Goal: Information Seeking & Learning: Learn about a topic

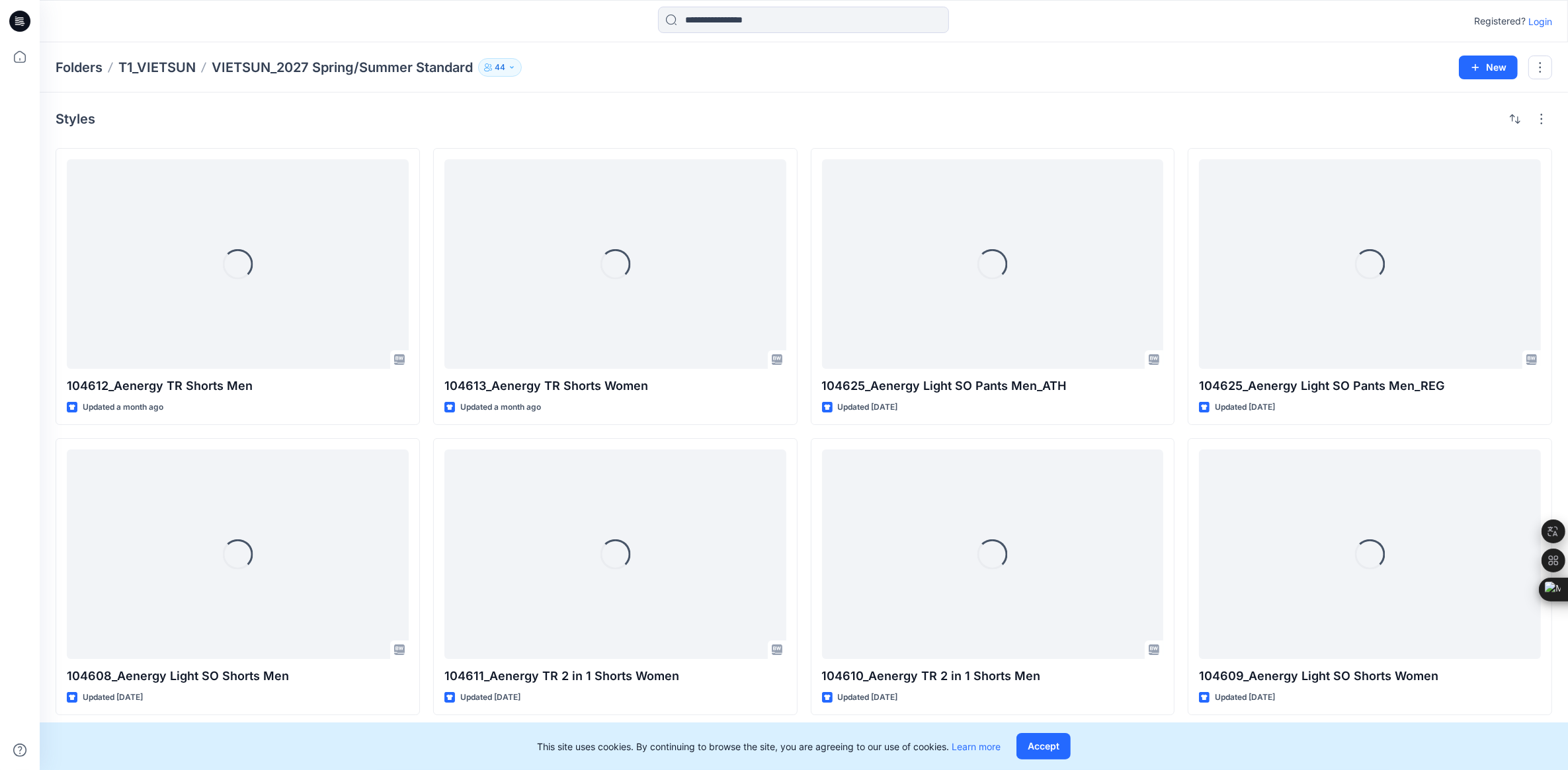
click at [1545, 20] on p "Login" at bounding box center [1539, 21] width 24 height 14
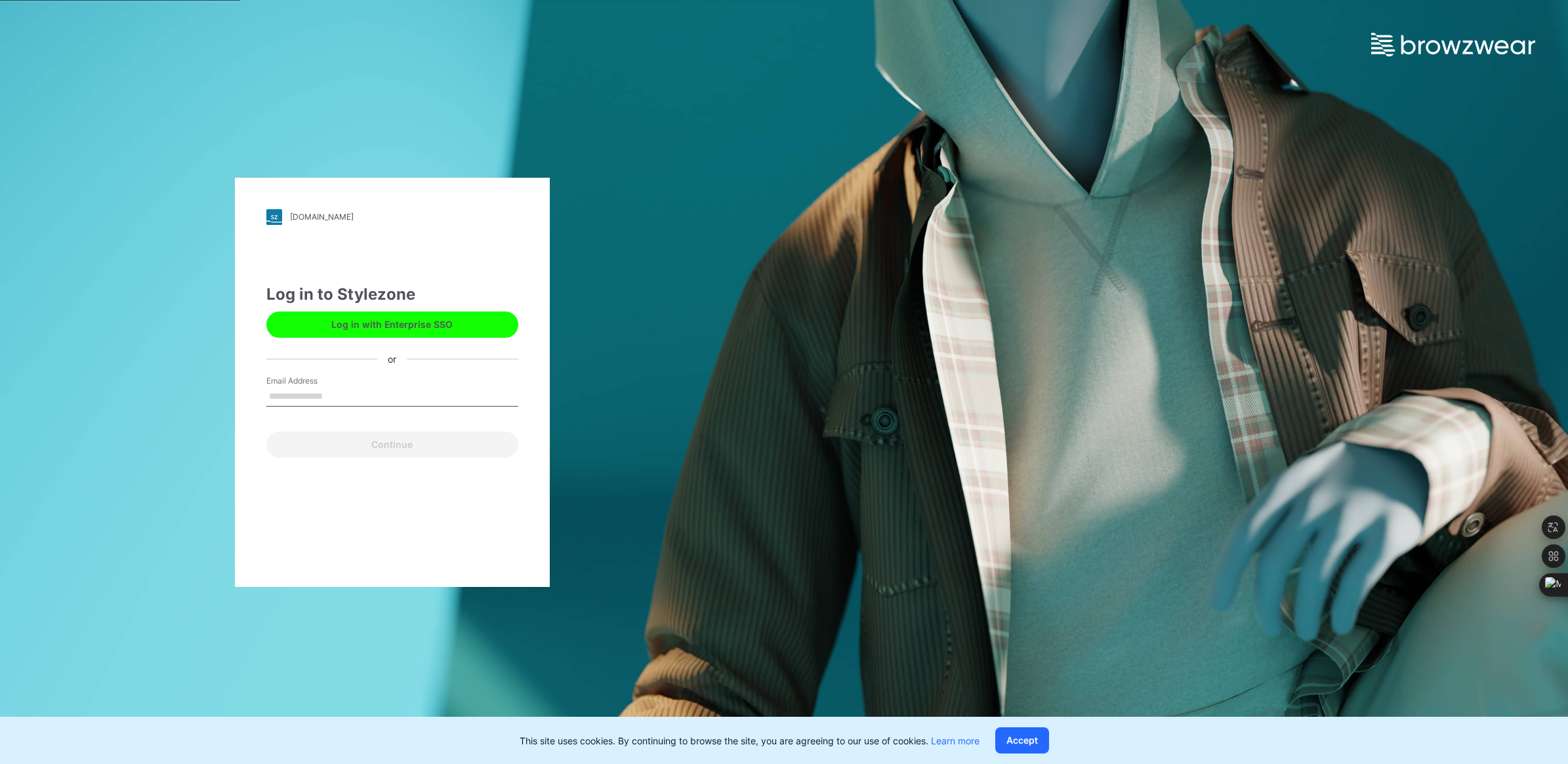
click at [320, 389] on input "Email Address" at bounding box center [392, 396] width 252 height 20
type input "**********"
click at [326, 441] on button "Continue" at bounding box center [392, 445] width 252 height 26
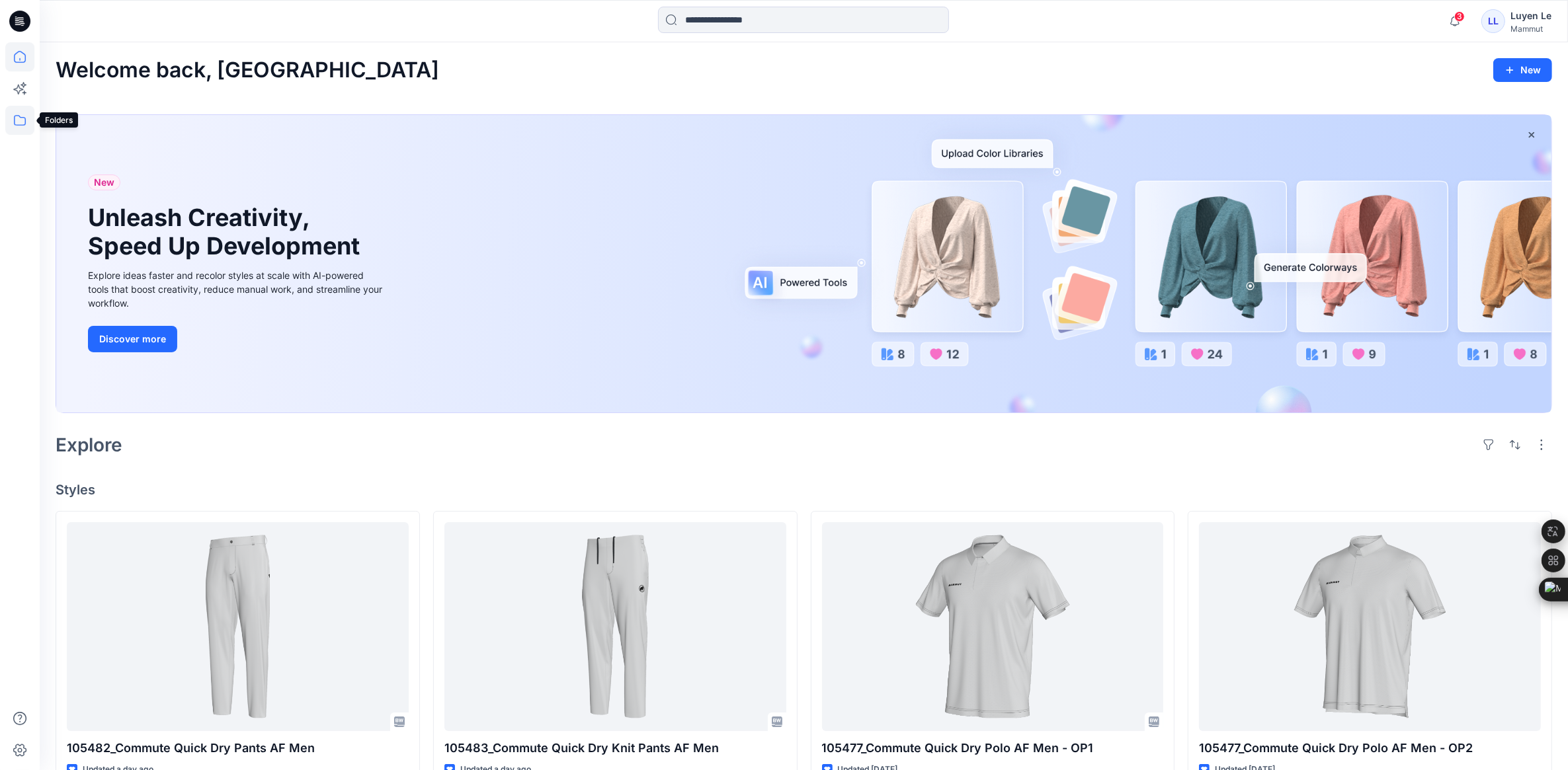
click at [25, 127] on icon at bounding box center [19, 119] width 29 height 29
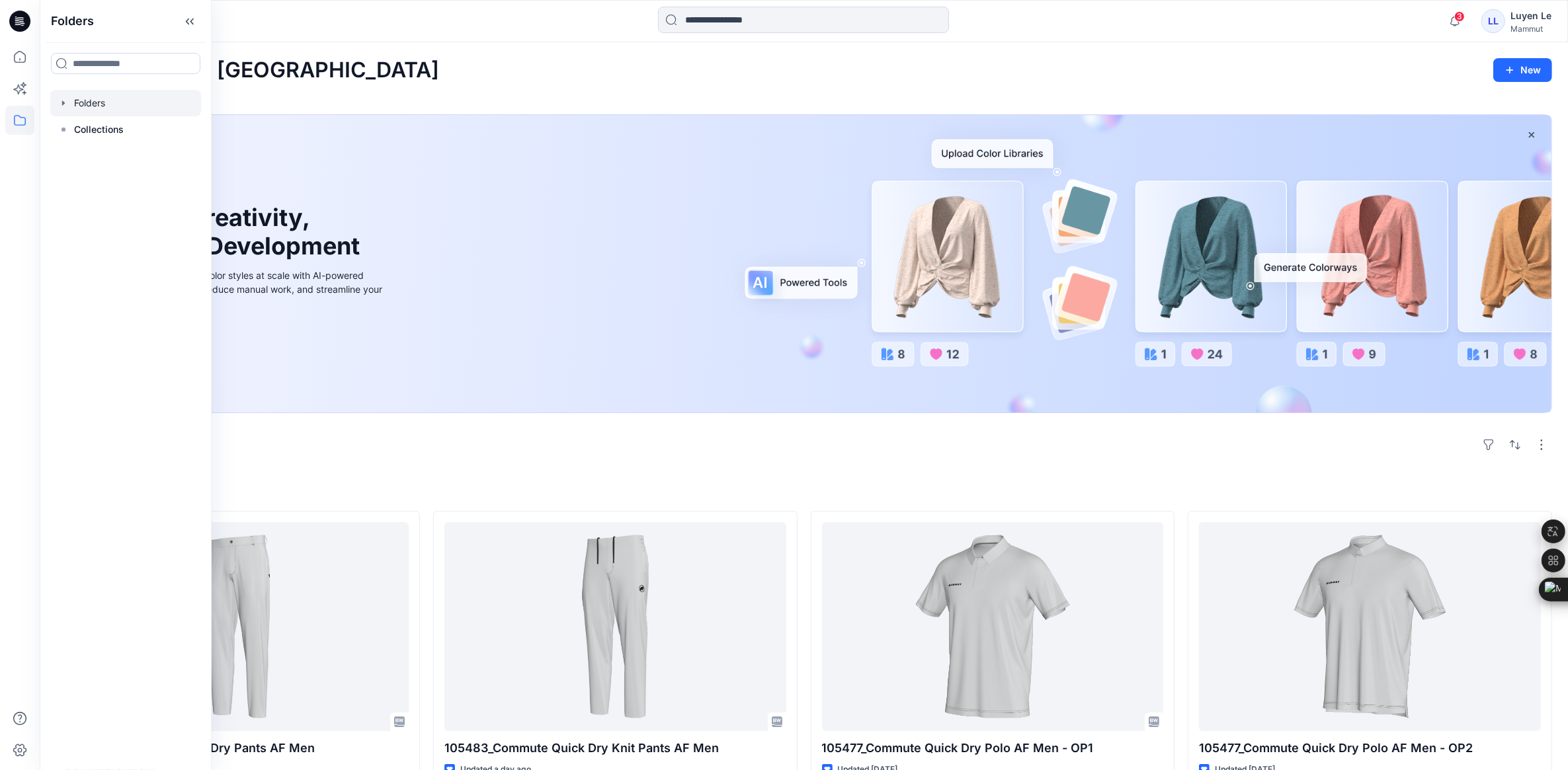
click at [107, 107] on div at bounding box center [125, 103] width 151 height 26
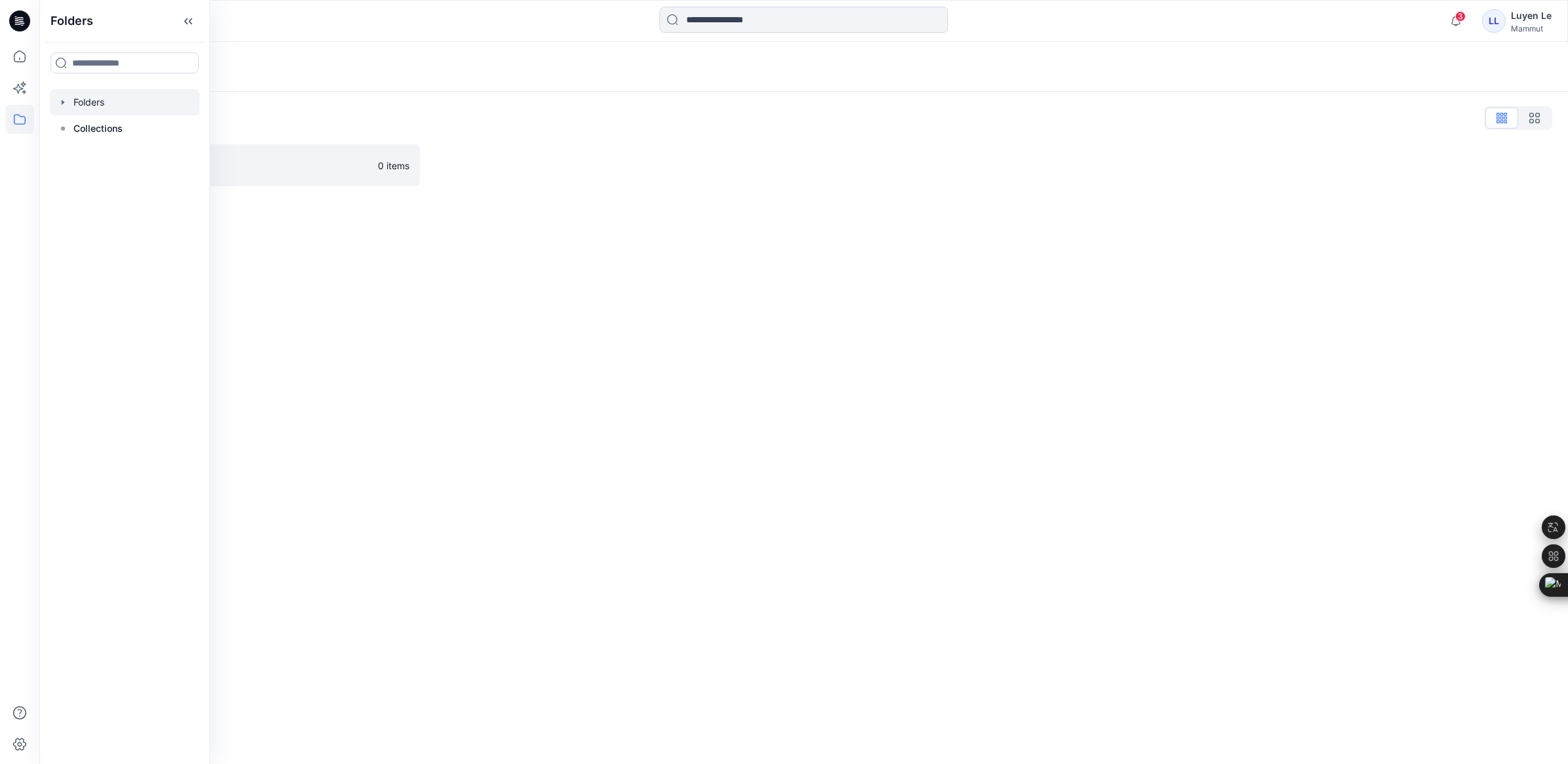
click at [405, 333] on div "Folders Folders List T1_VIETSUN 0 items" at bounding box center [804, 402] width 1529 height 722
click at [204, 152] on link "T1_VIETSUN 0 items" at bounding box center [237, 165] width 365 height 42
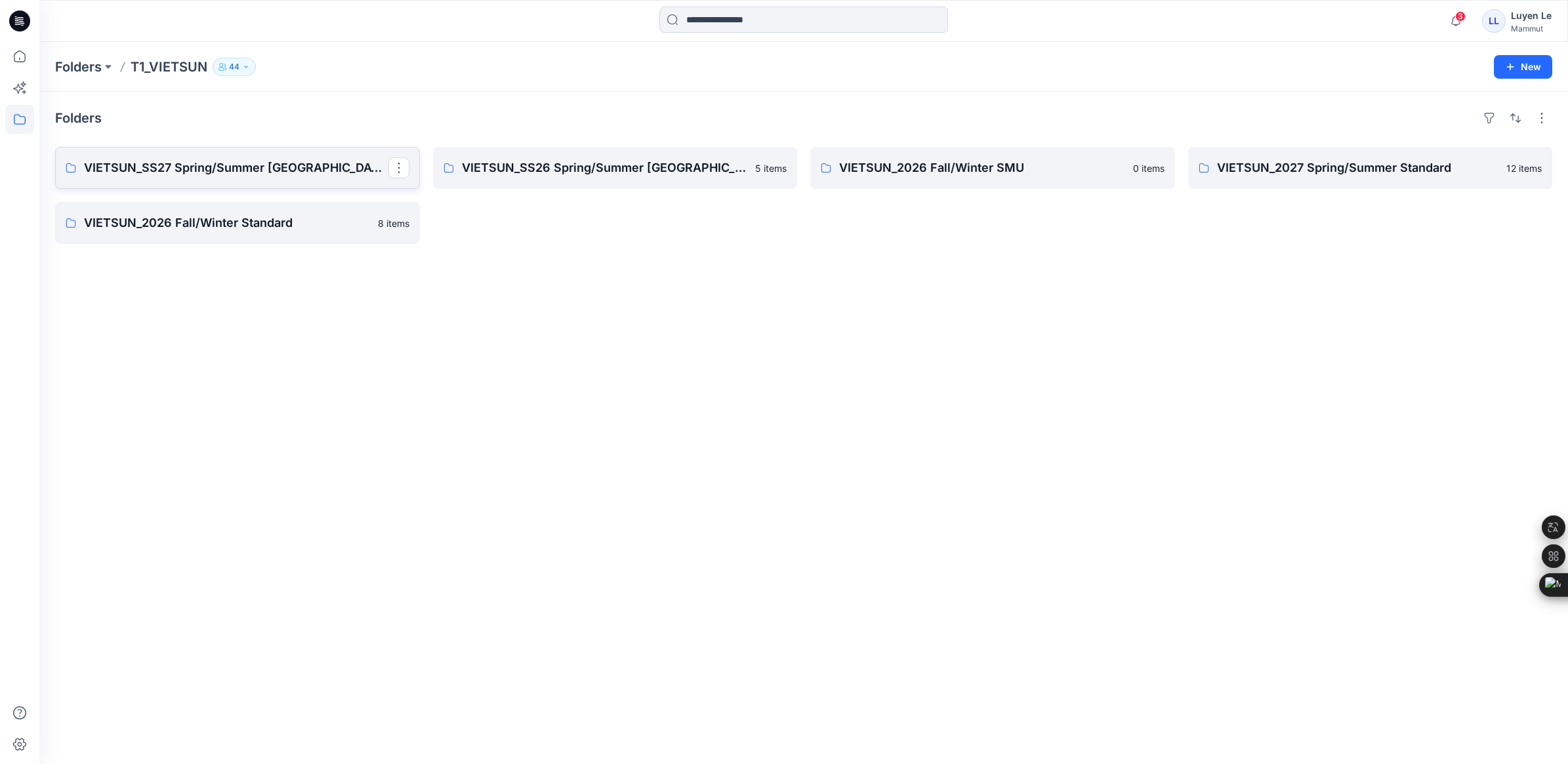
click at [227, 161] on p "VIETSUN_SS27 Spring/Summer [GEOGRAPHIC_DATA]" at bounding box center [236, 168] width 304 height 18
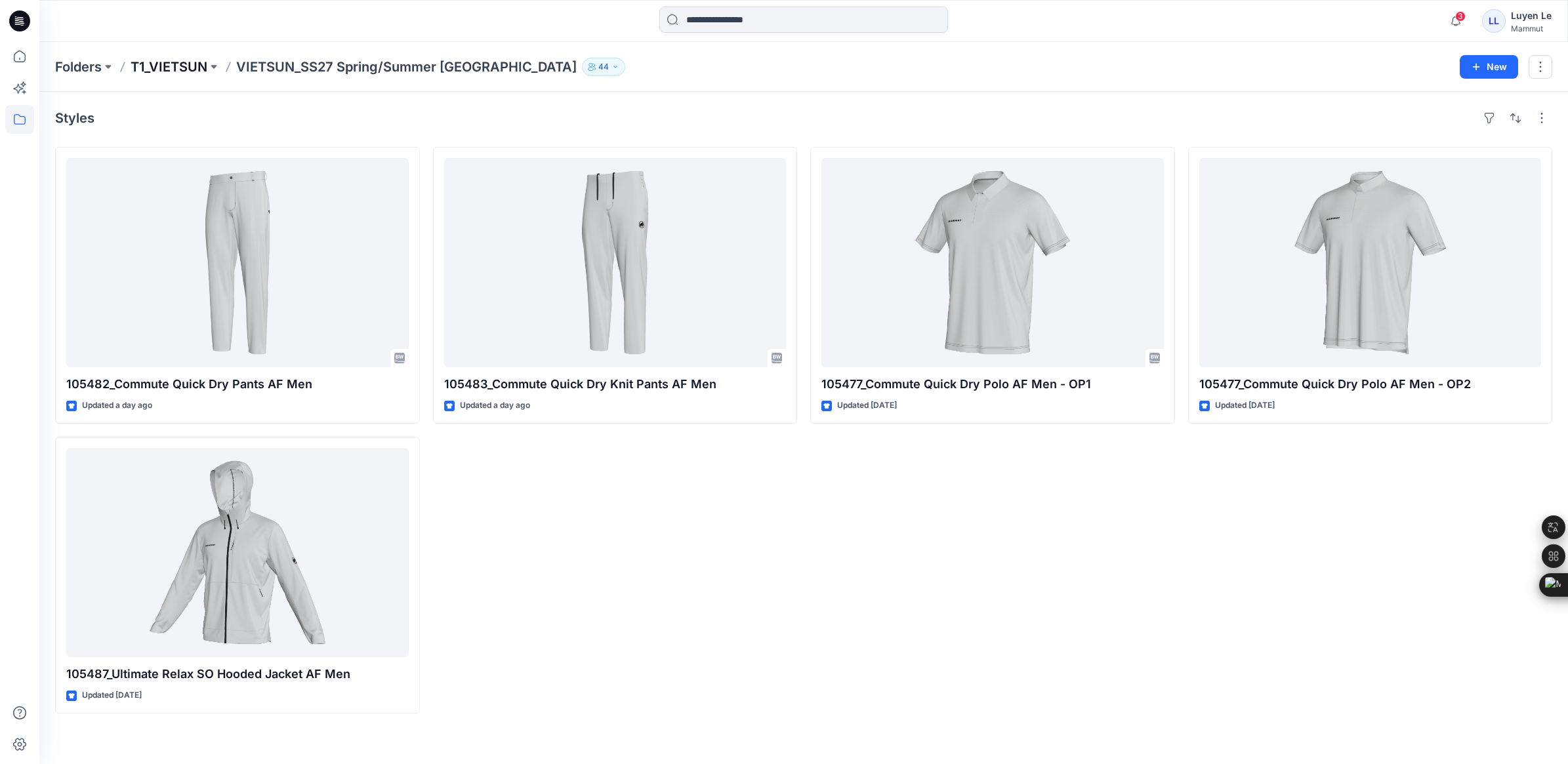
click at [177, 69] on p "T1_VIETSUN" at bounding box center [169, 67] width 77 height 18
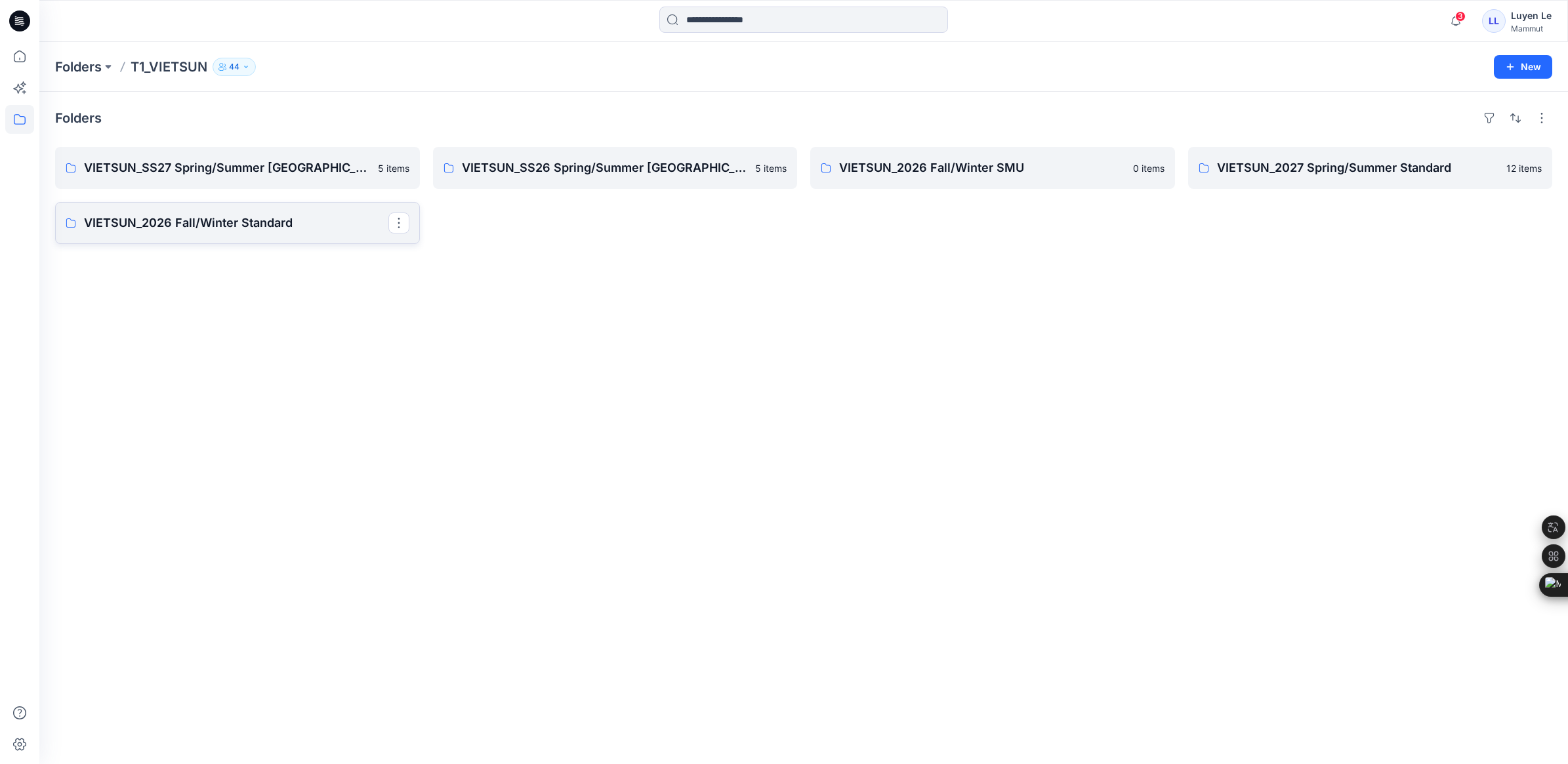
click at [182, 217] on p "VIETSUN_2026 Fall/Winter Standard" at bounding box center [236, 223] width 304 height 18
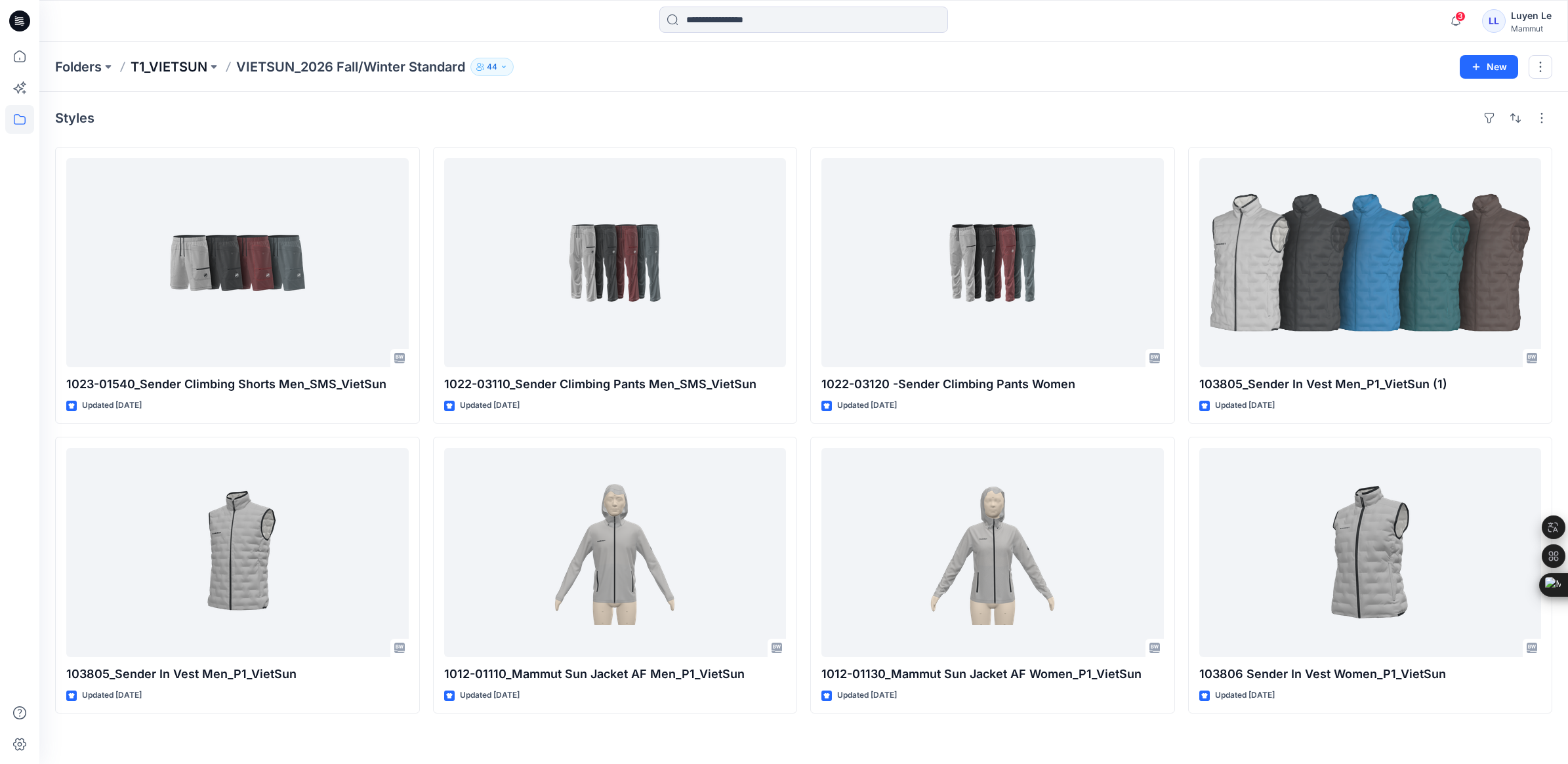
click at [184, 63] on p "T1_VIETSUN" at bounding box center [169, 67] width 77 height 18
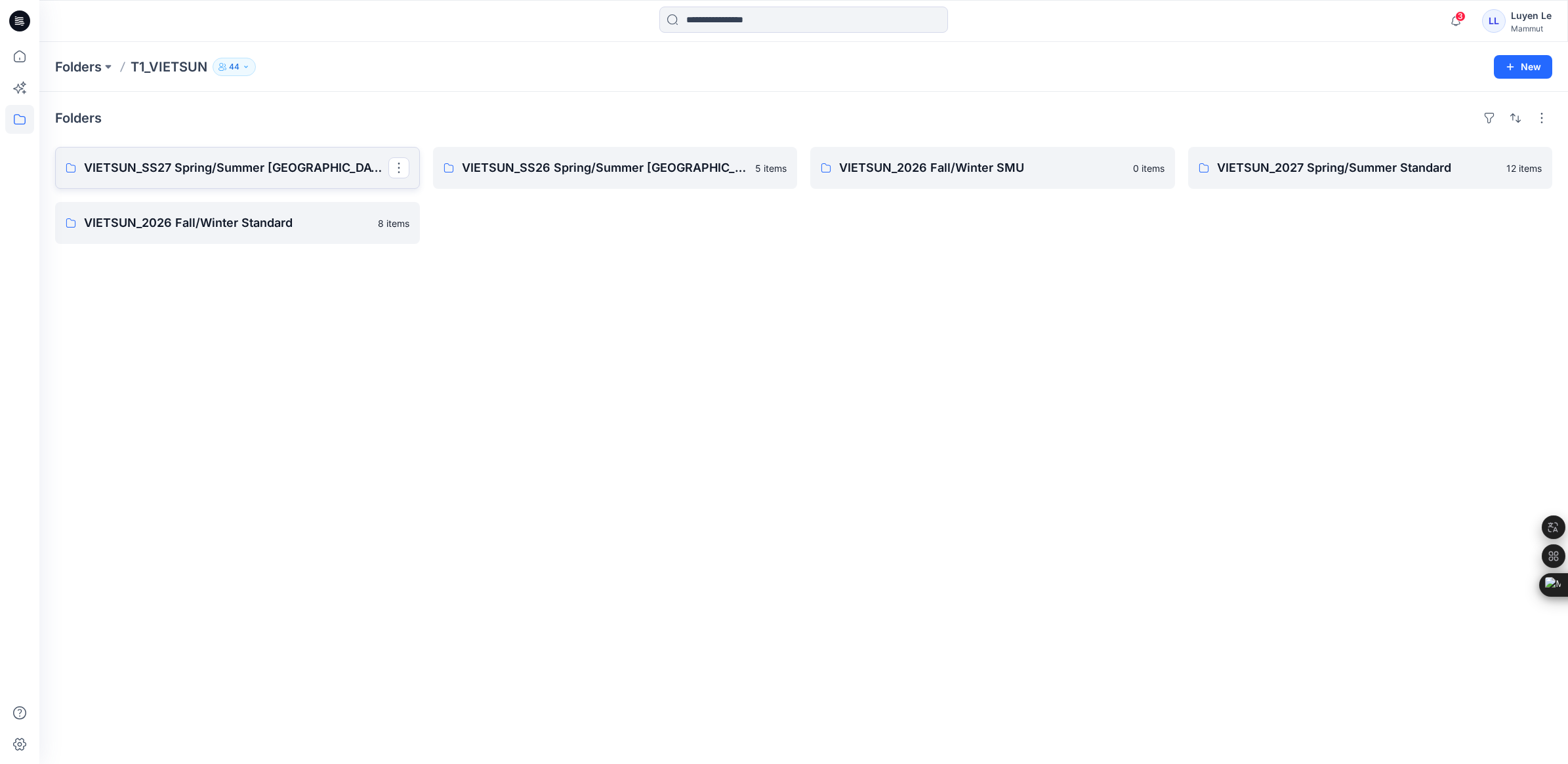
click at [249, 166] on p "VIETSUN_SS27 Spring/Summer [GEOGRAPHIC_DATA]" at bounding box center [236, 168] width 304 height 18
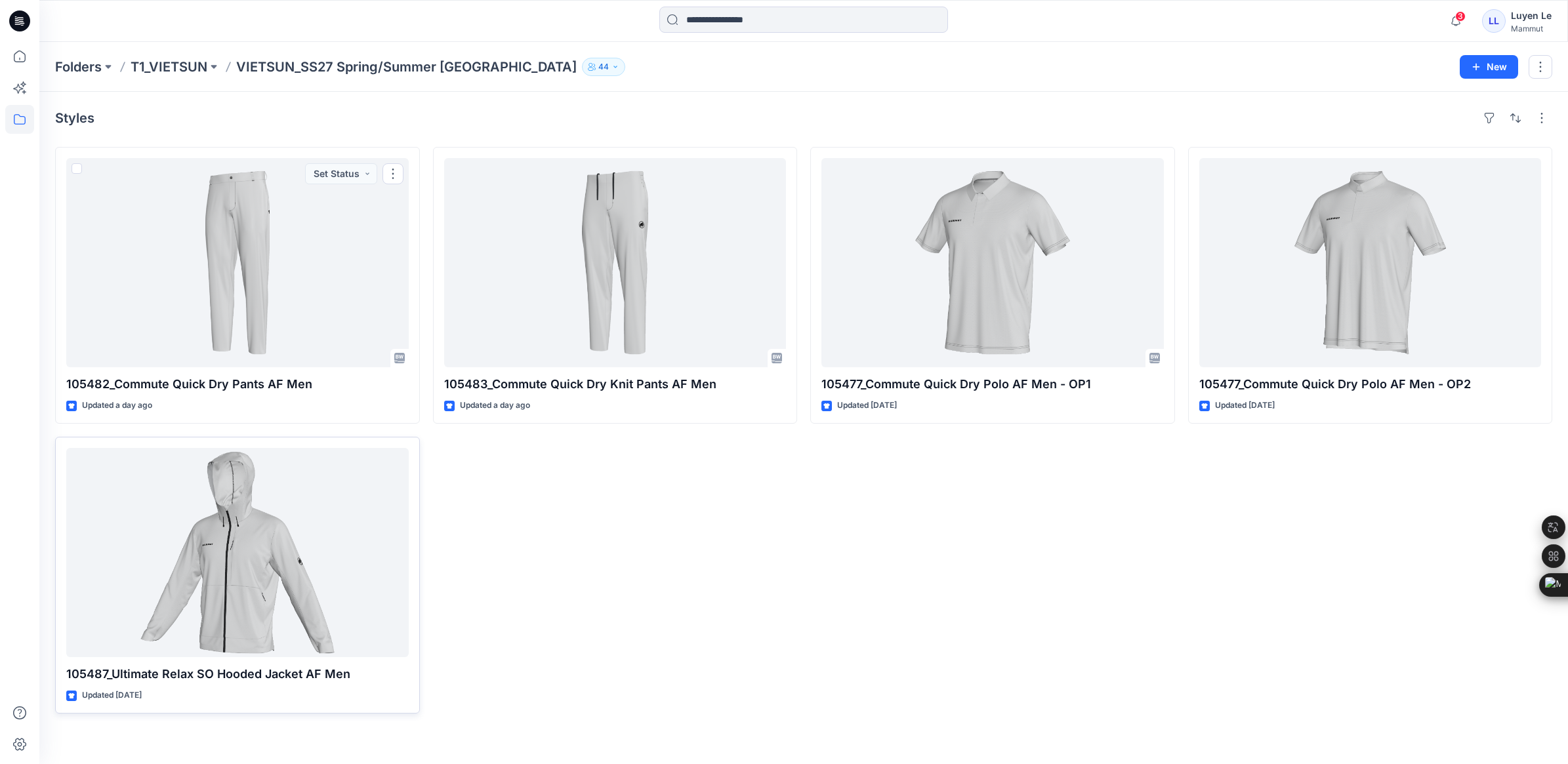
click at [222, 513] on div at bounding box center [237, 552] width 343 height 209
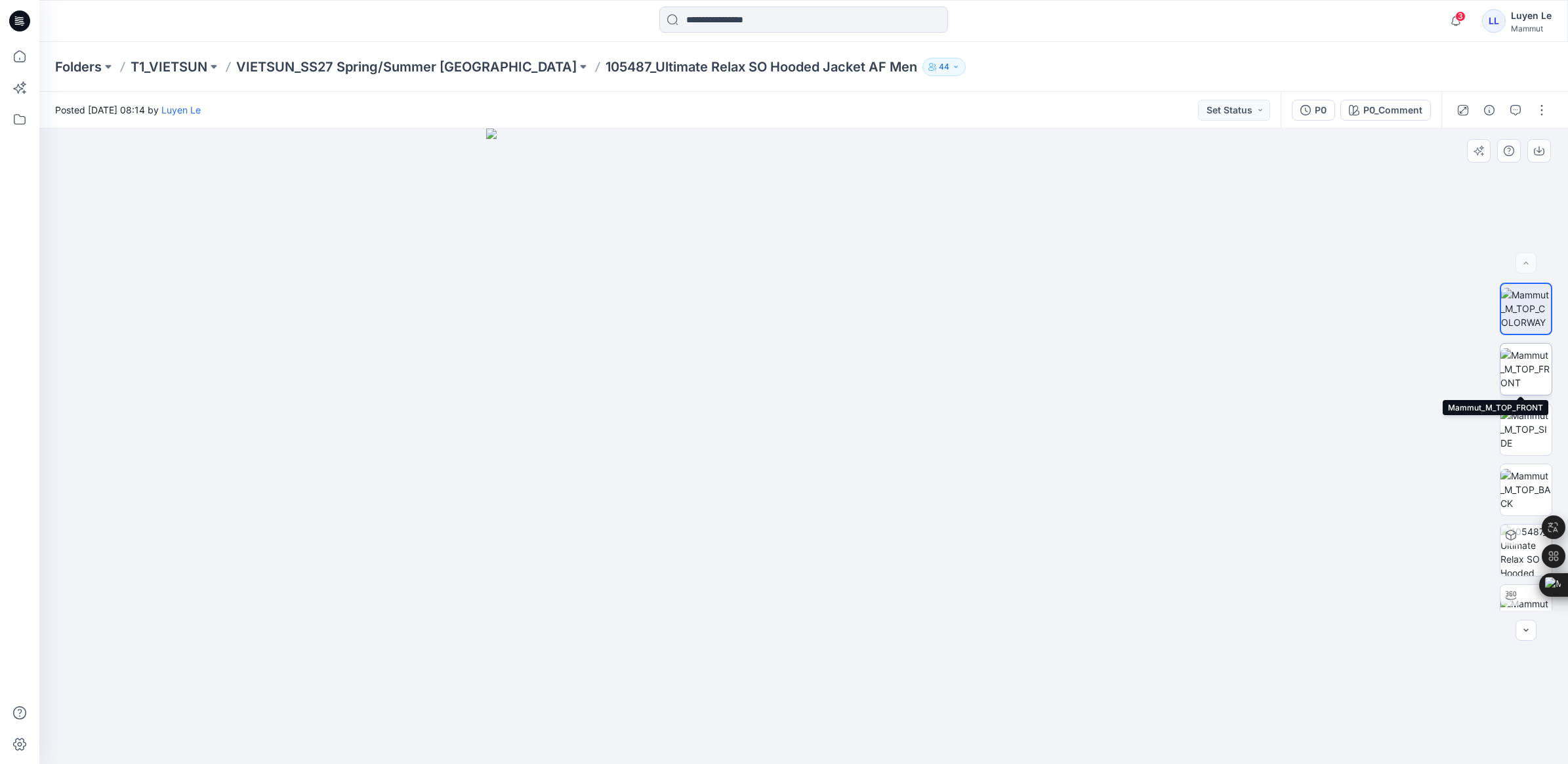
click at [1530, 373] on img at bounding box center [1525, 369] width 52 height 42
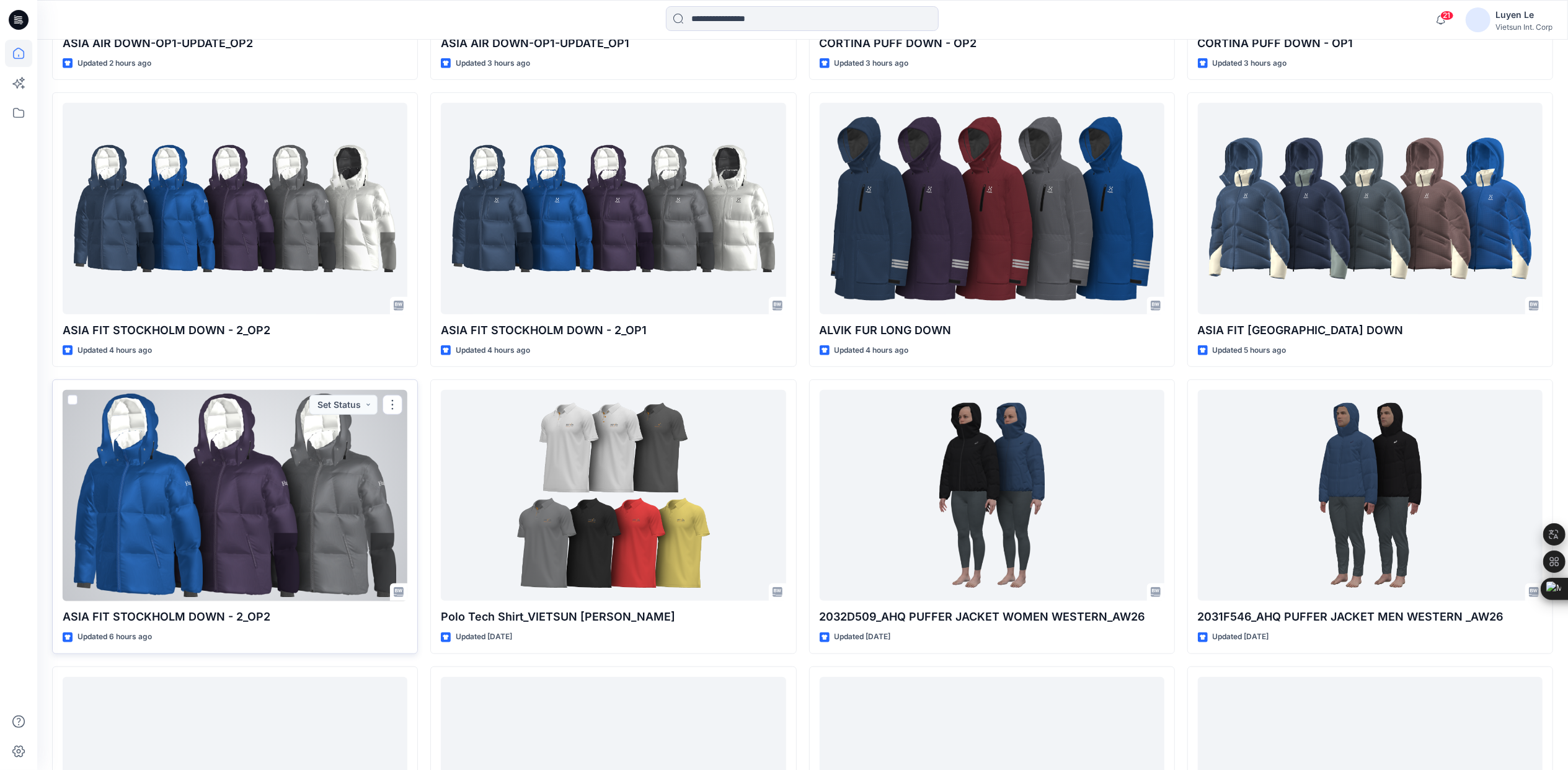
scroll to position [700, 0]
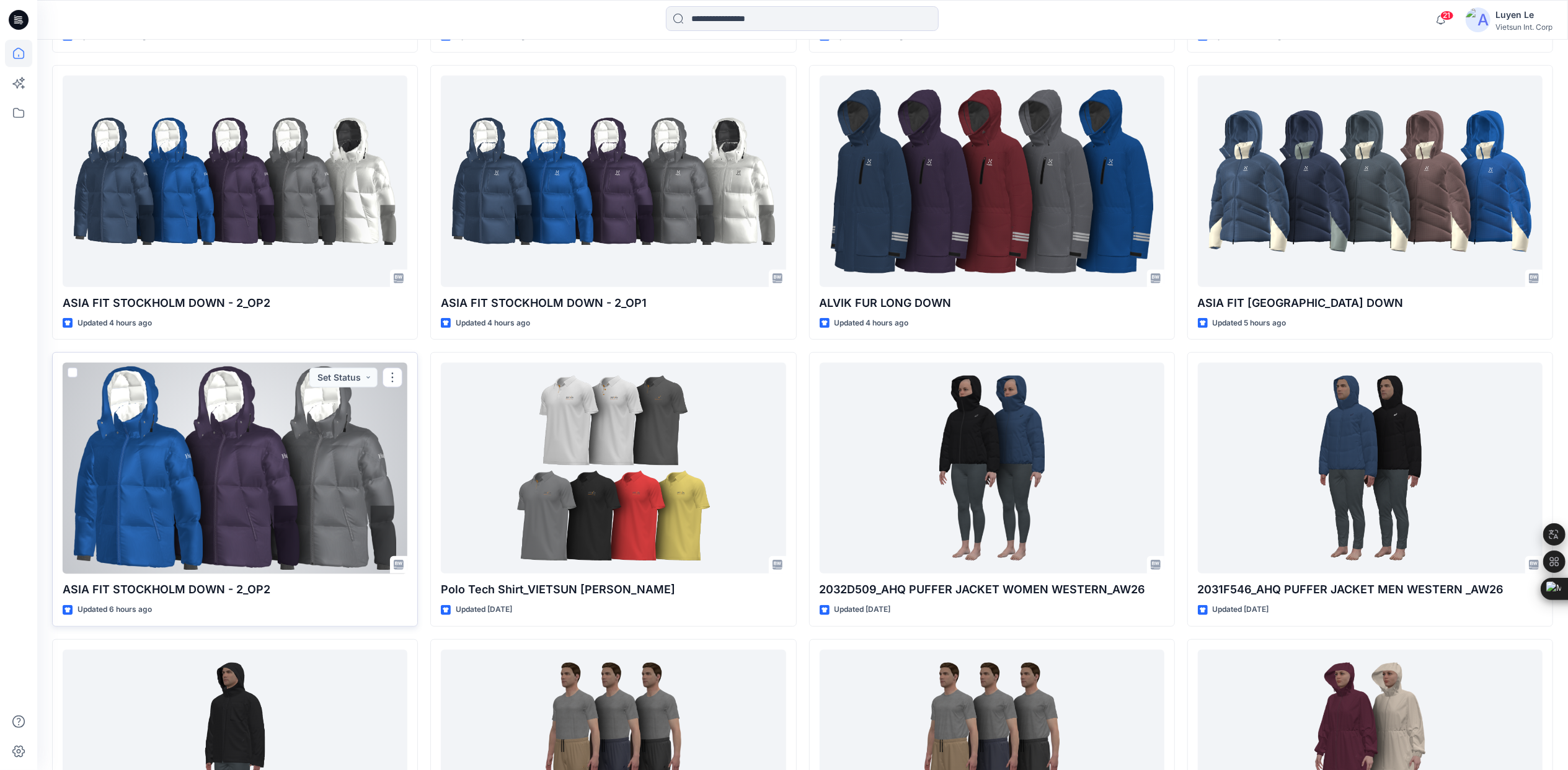
click at [274, 460] on div at bounding box center [235, 467] width 345 height 211
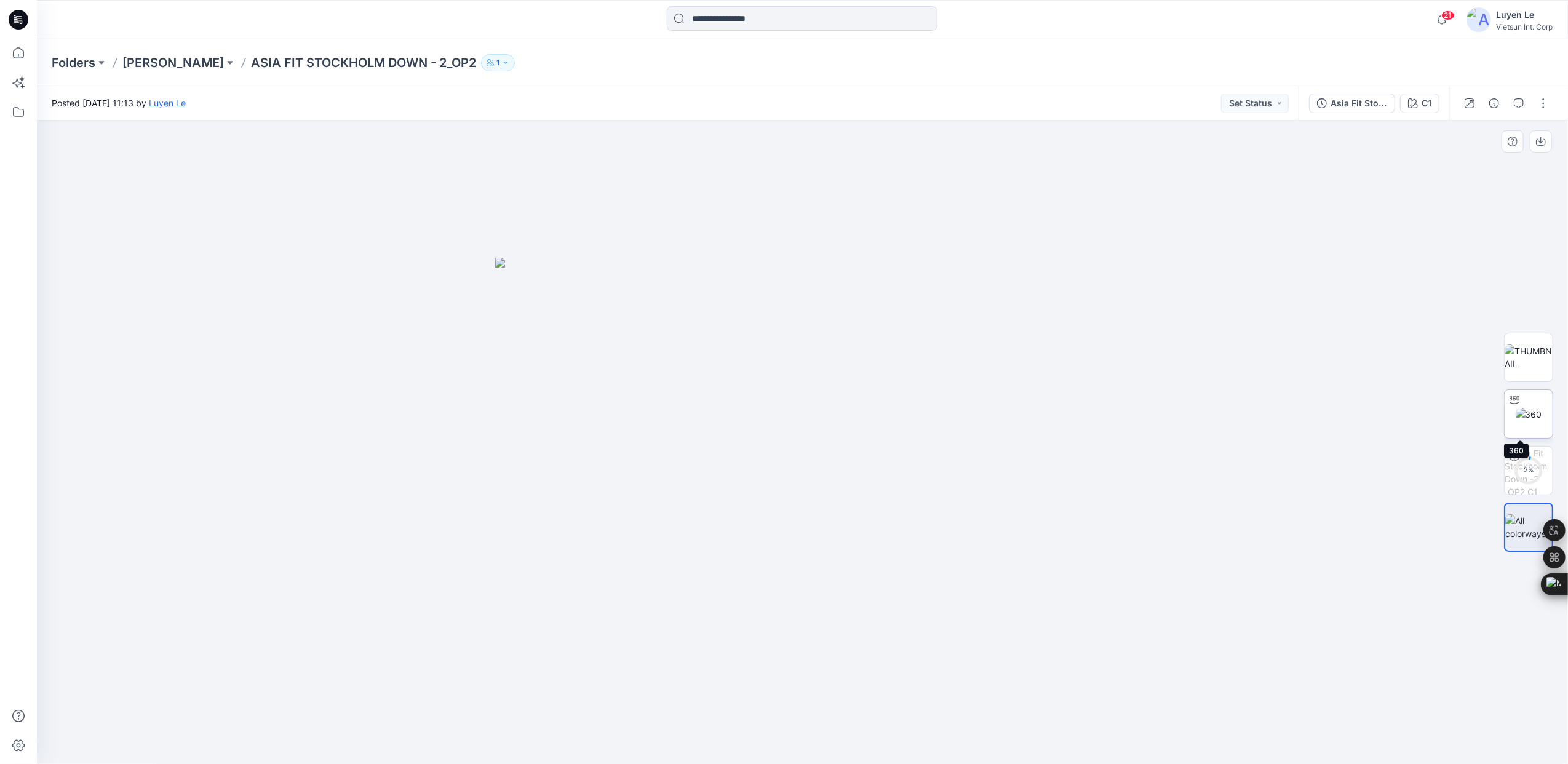
click at [1529, 416] on img at bounding box center [1529, 414] width 27 height 13
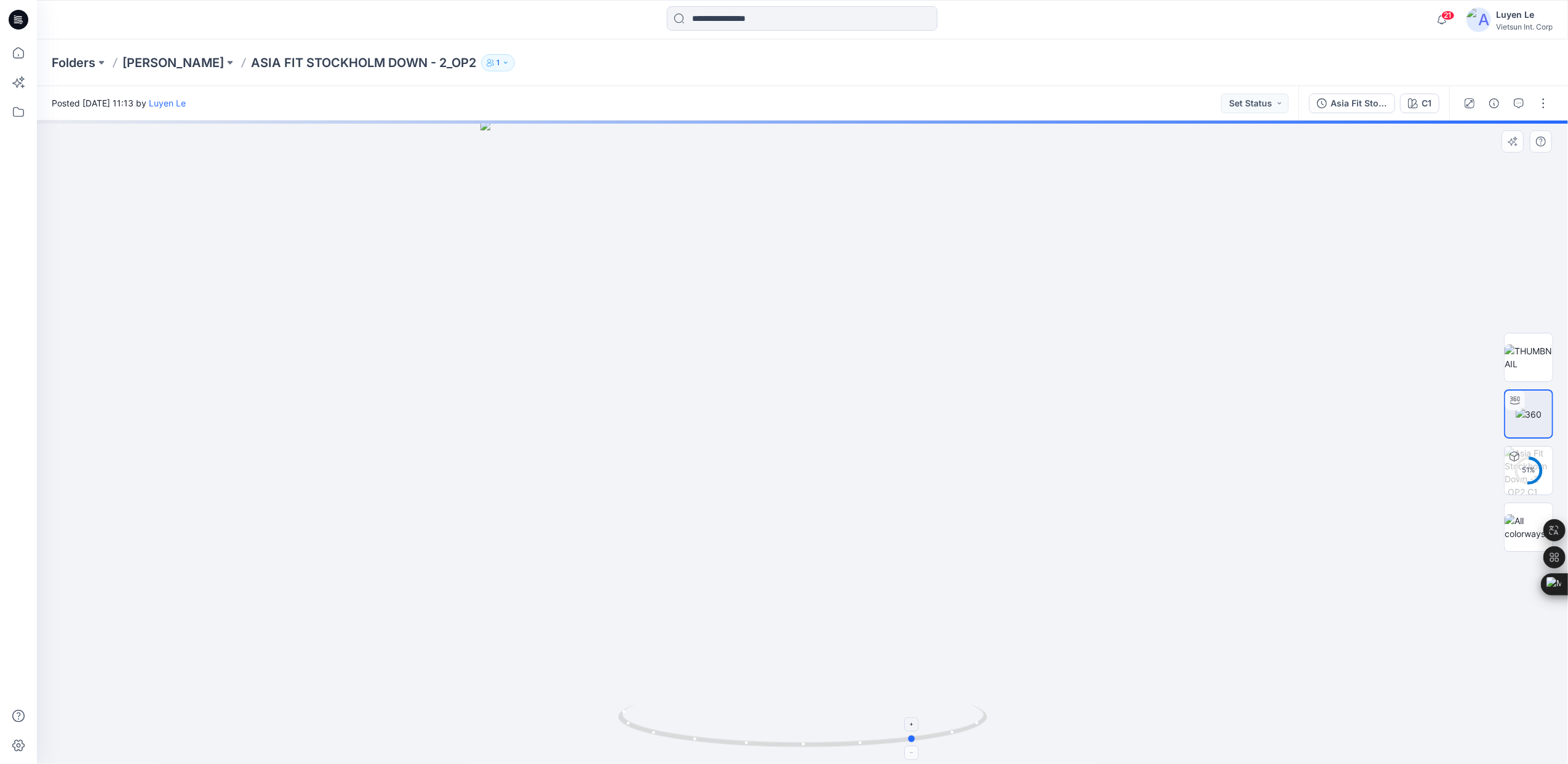
drag, startPoint x: 808, startPoint y: 746, endPoint x: 922, endPoint y: 724, distance: 116.1
click at [922, 724] on icon at bounding box center [804, 727] width 372 height 46
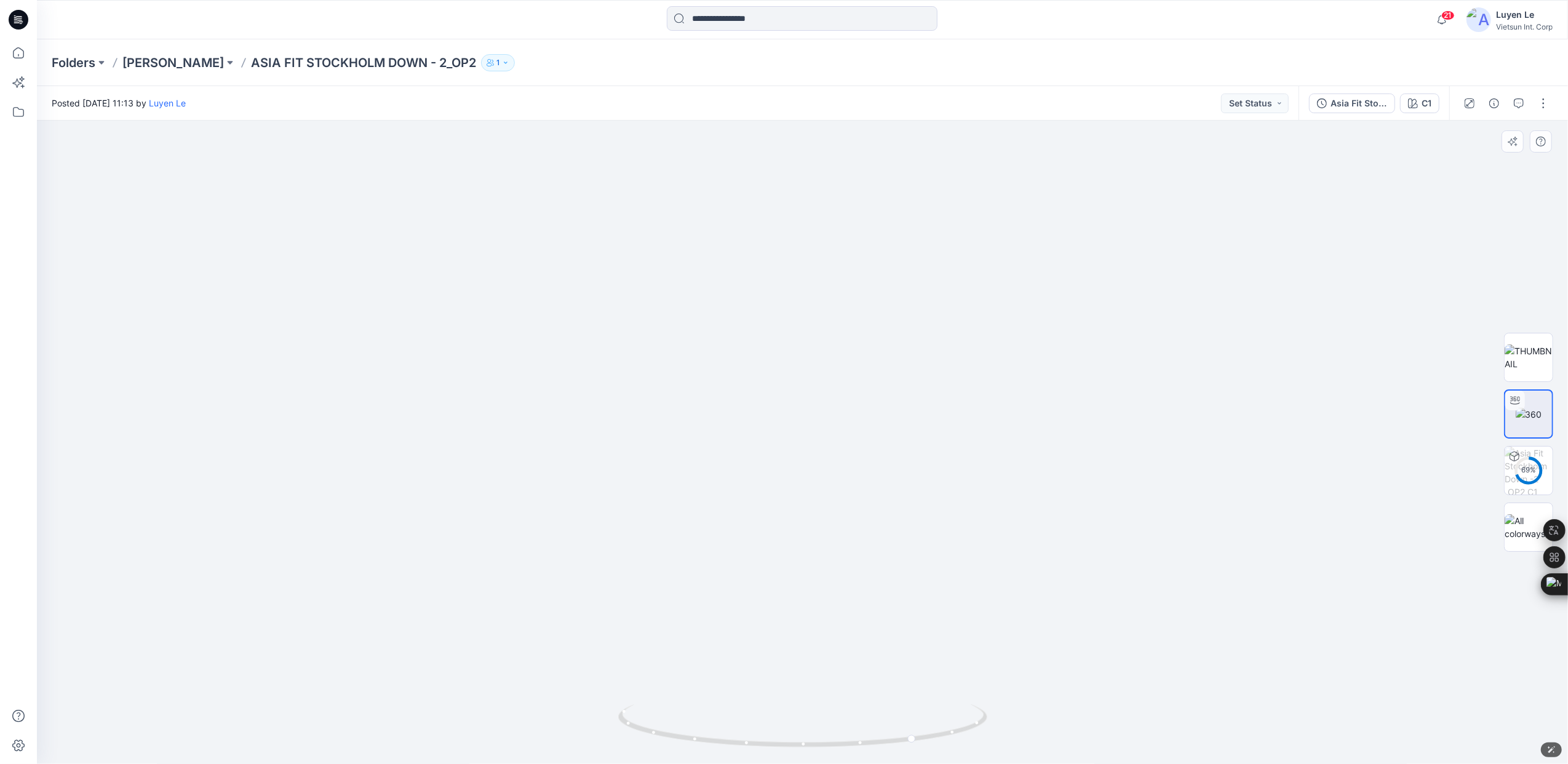
drag, startPoint x: 863, startPoint y: 220, endPoint x: 830, endPoint y: 394, distance: 177.1
drag, startPoint x: 823, startPoint y: 749, endPoint x: 837, endPoint y: 741, distance: 16.1
click at [837, 741] on icon at bounding box center [804, 727] width 372 height 46
drag, startPoint x: 893, startPoint y: 743, endPoint x: 719, endPoint y: 730, distance: 174.5
click at [719, 730] on icon at bounding box center [804, 727] width 372 height 46
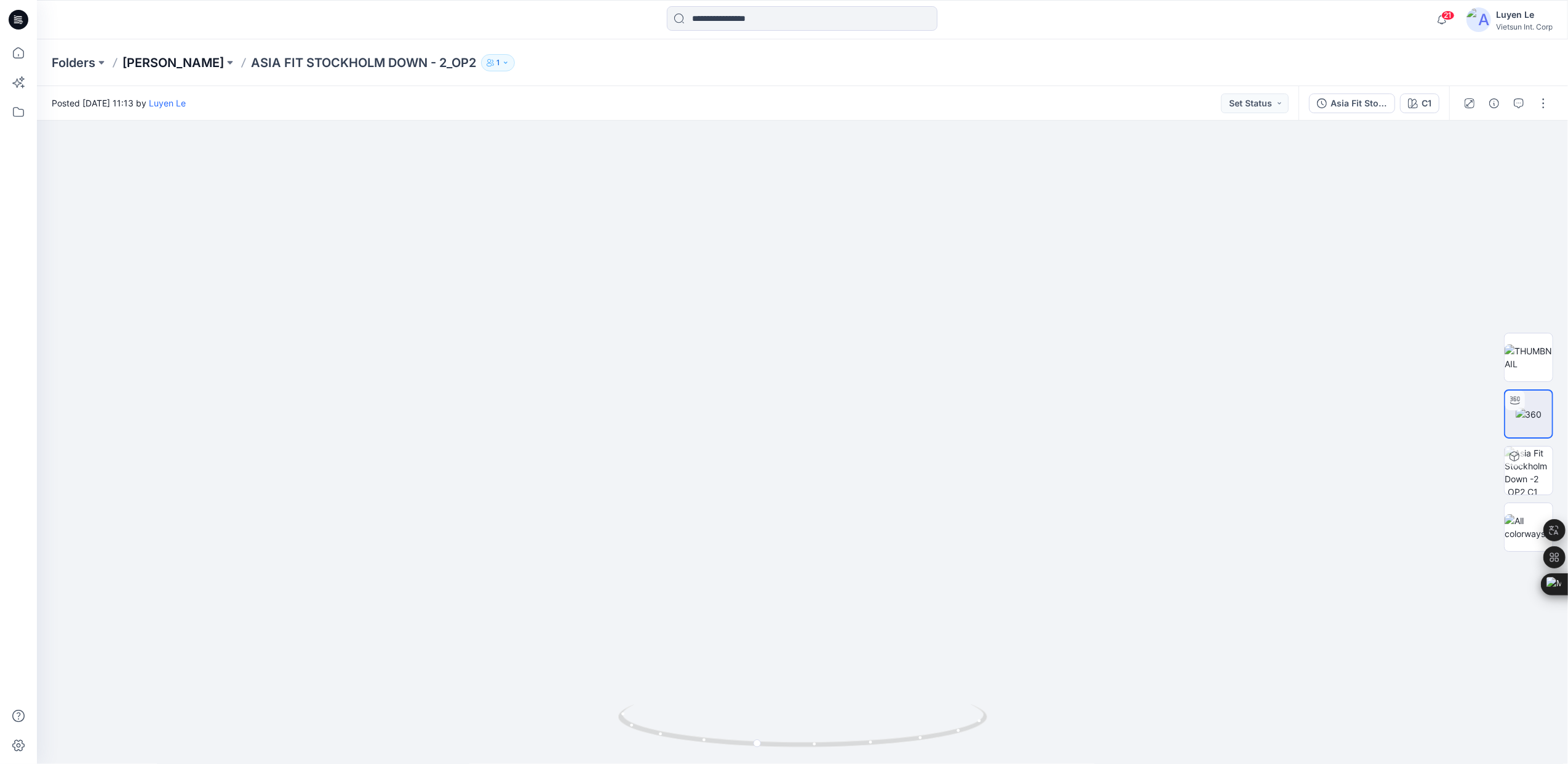
click at [146, 62] on p "Luyen" at bounding box center [173, 63] width 101 height 17
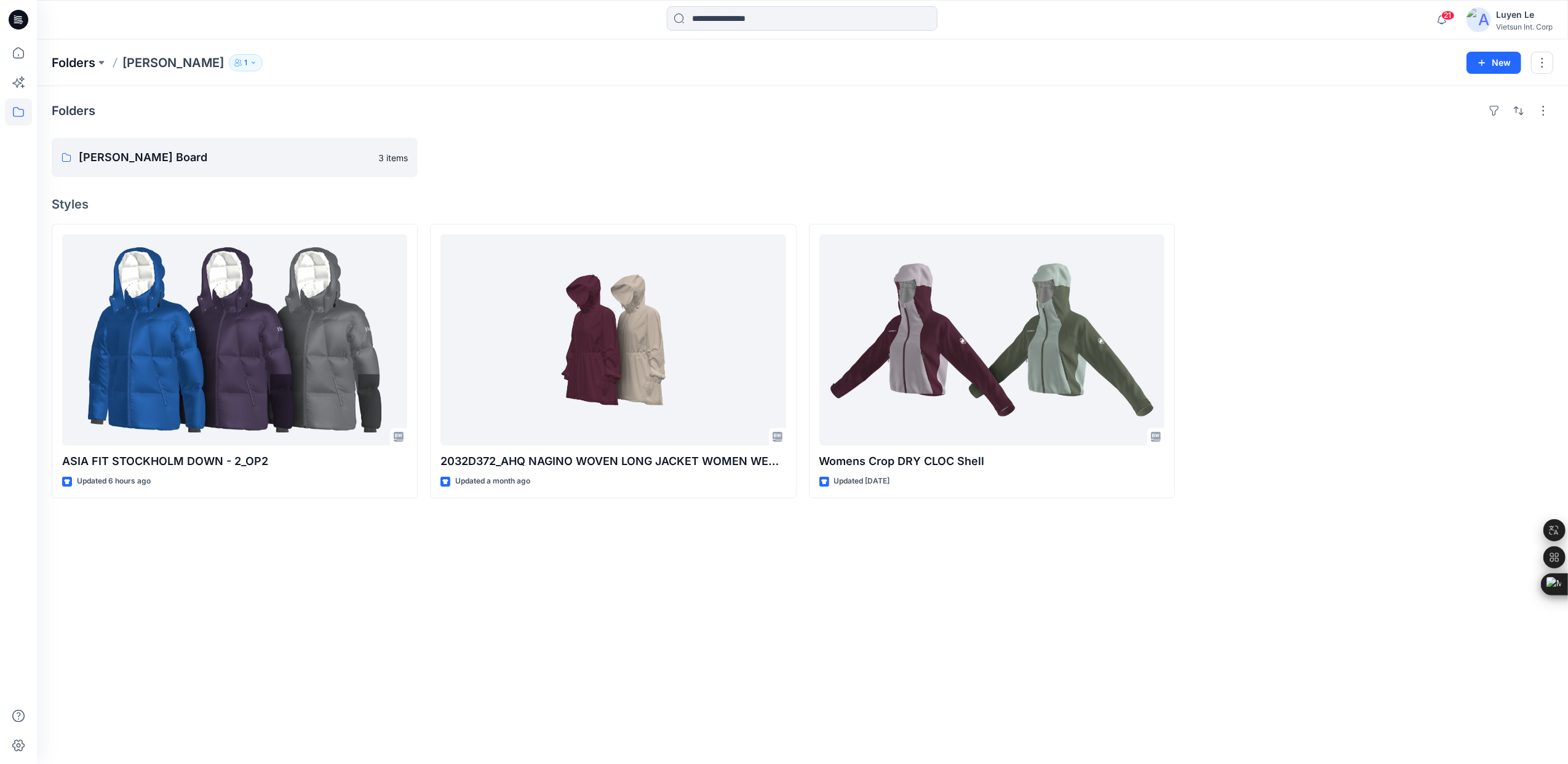
click at [67, 64] on p "Folders" at bounding box center [73, 63] width 44 height 17
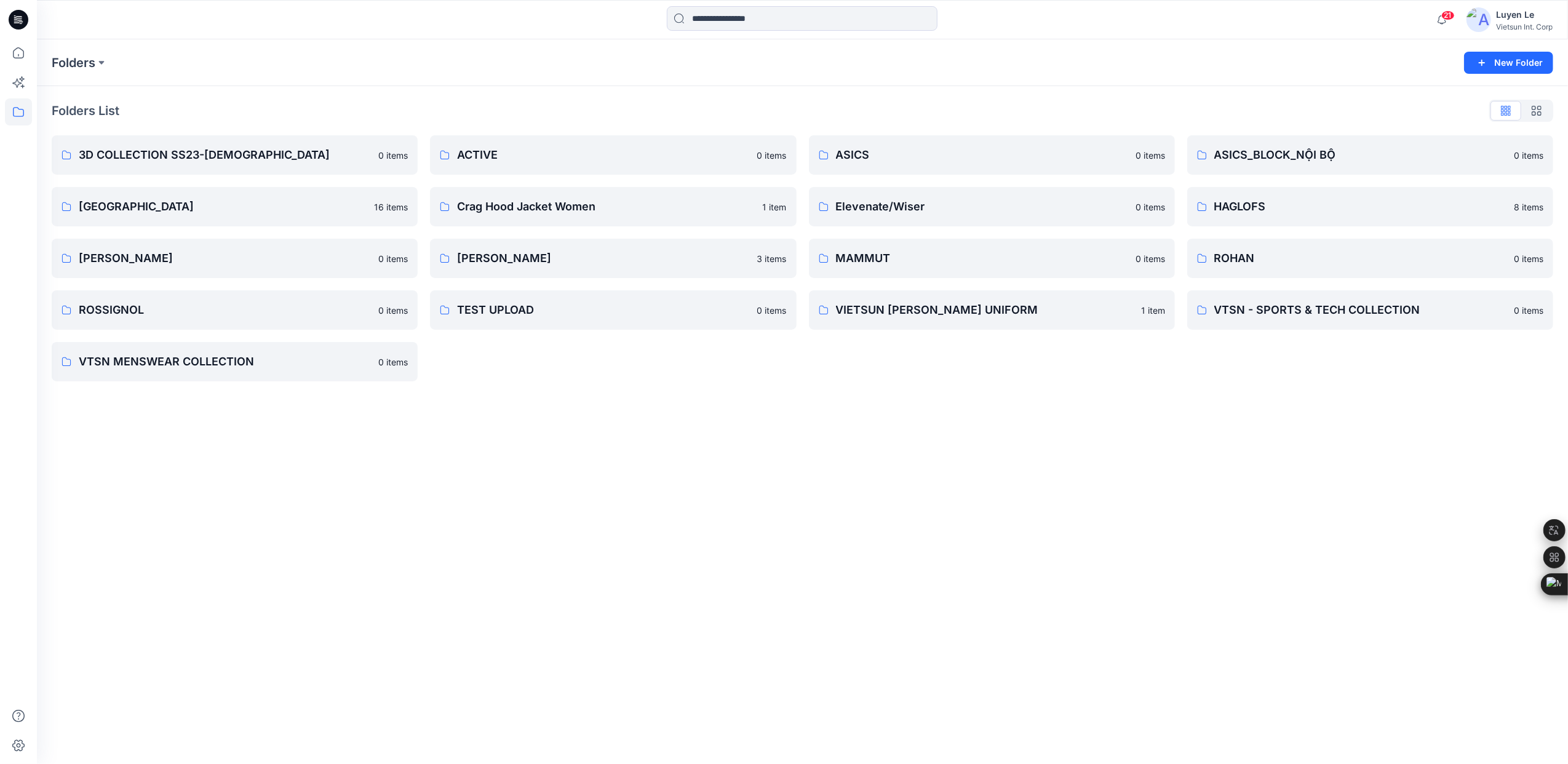
click at [399, 505] on div "Folders New Folder Folders List 3D COLLECTION SS23-LADY 0 items CHINA 16 items …" at bounding box center [802, 401] width 1531 height 724
click at [1263, 214] on p "HAGLOFS" at bounding box center [1369, 206] width 310 height 17
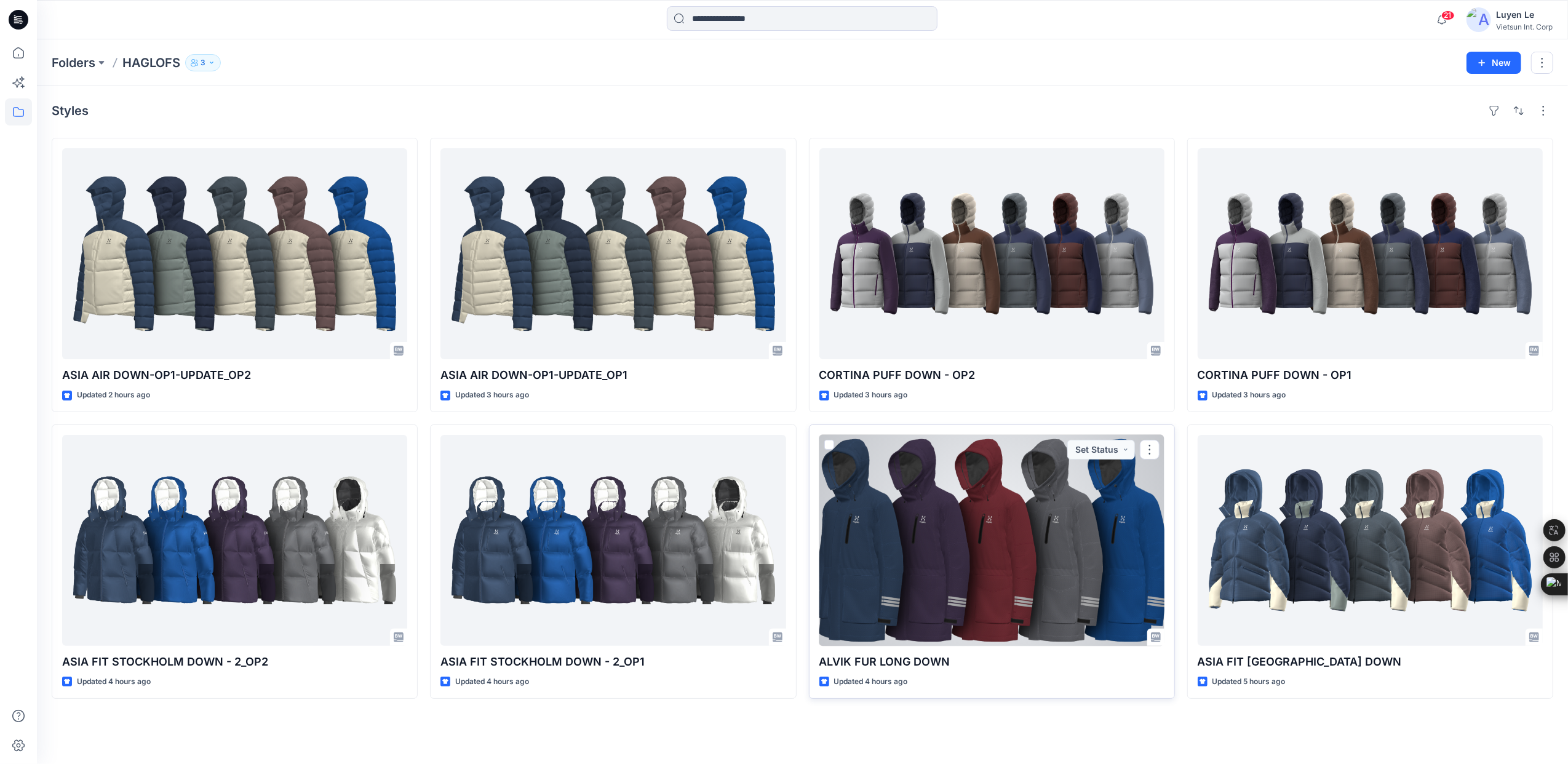
click at [1046, 543] on div at bounding box center [992, 539] width 345 height 211
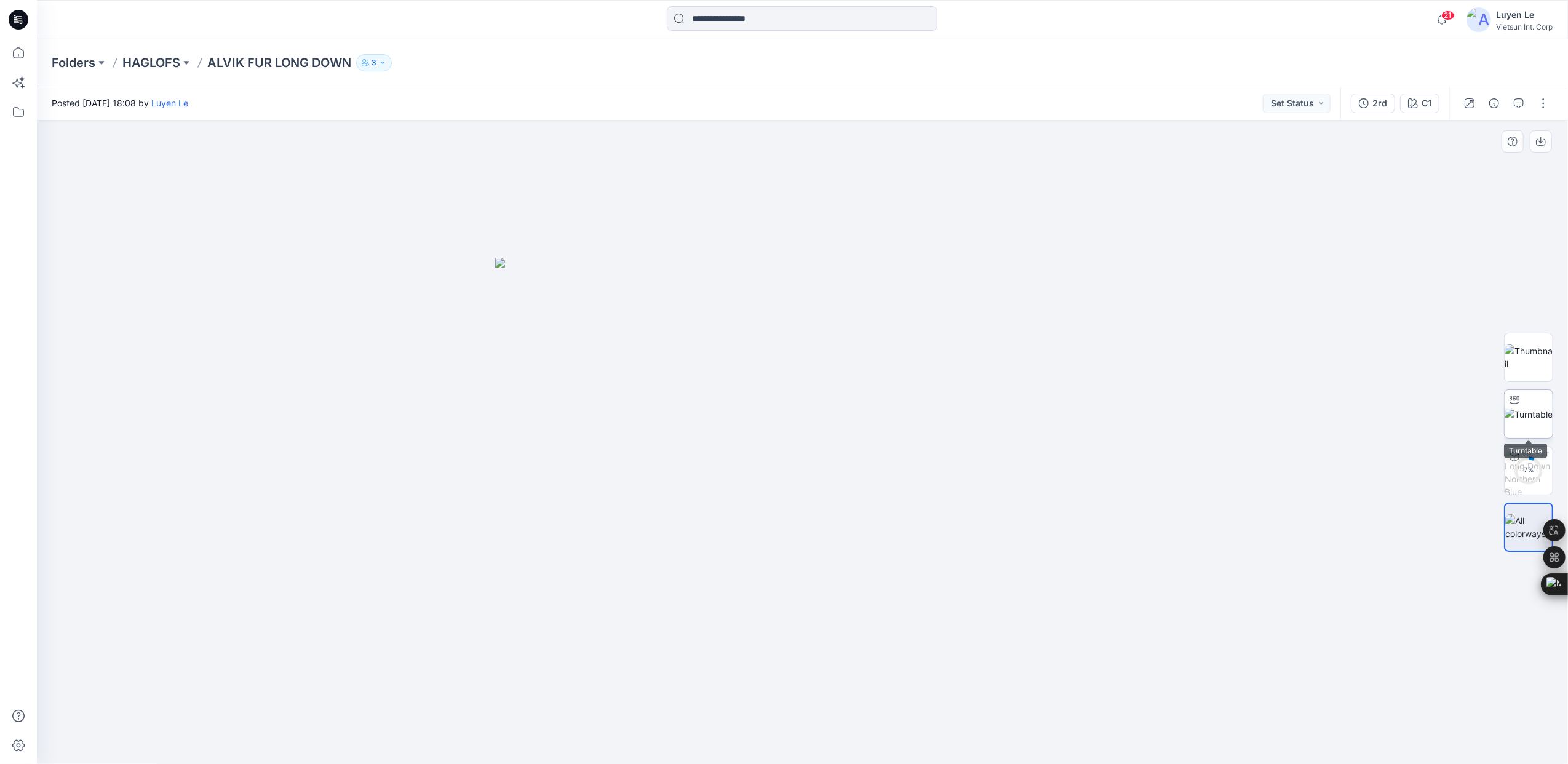
click at [1531, 412] on img at bounding box center [1529, 414] width 48 height 13
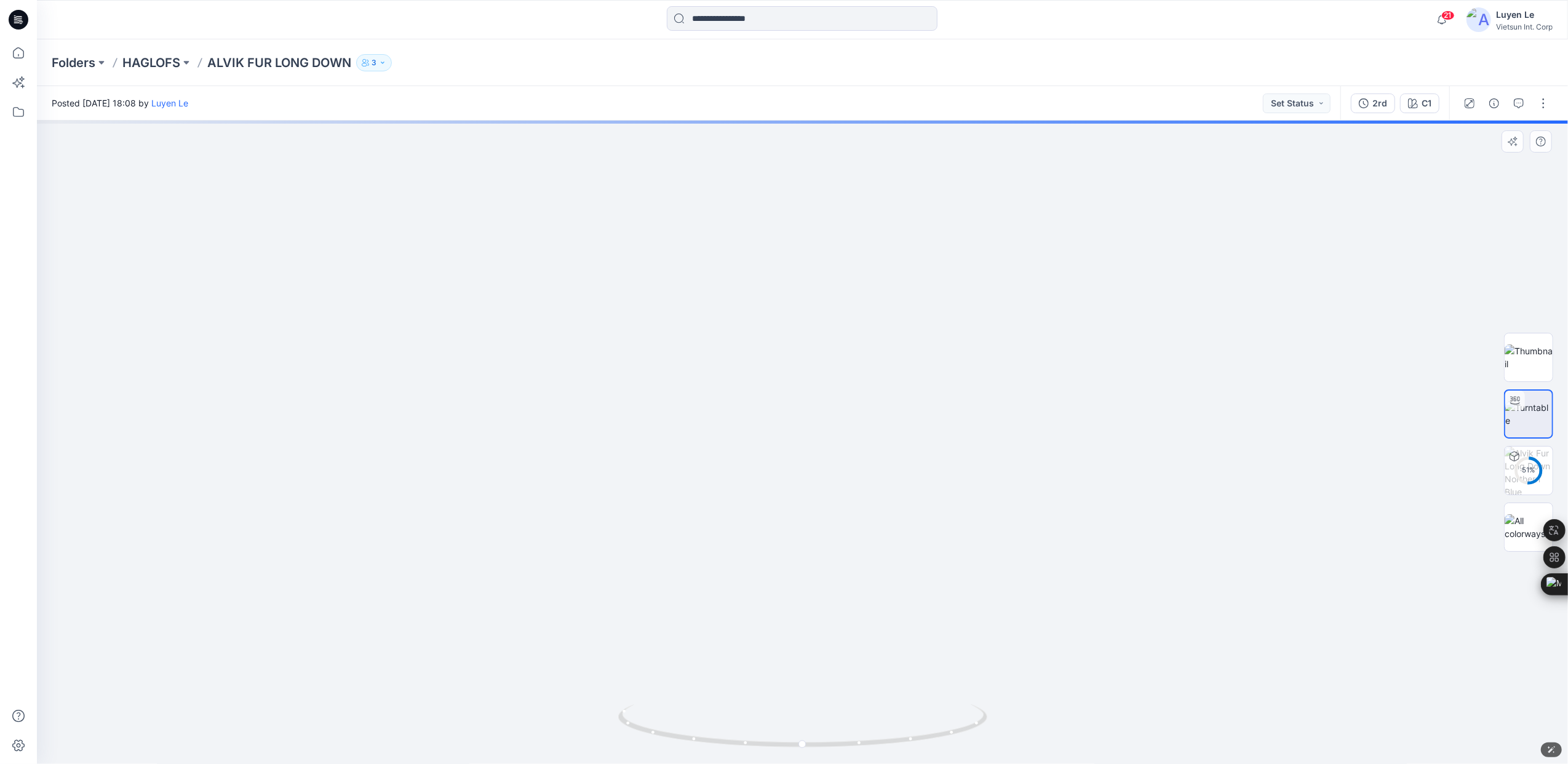
drag, startPoint x: 952, startPoint y: 484, endPoint x: 1047, endPoint y: 507, distance: 97.7
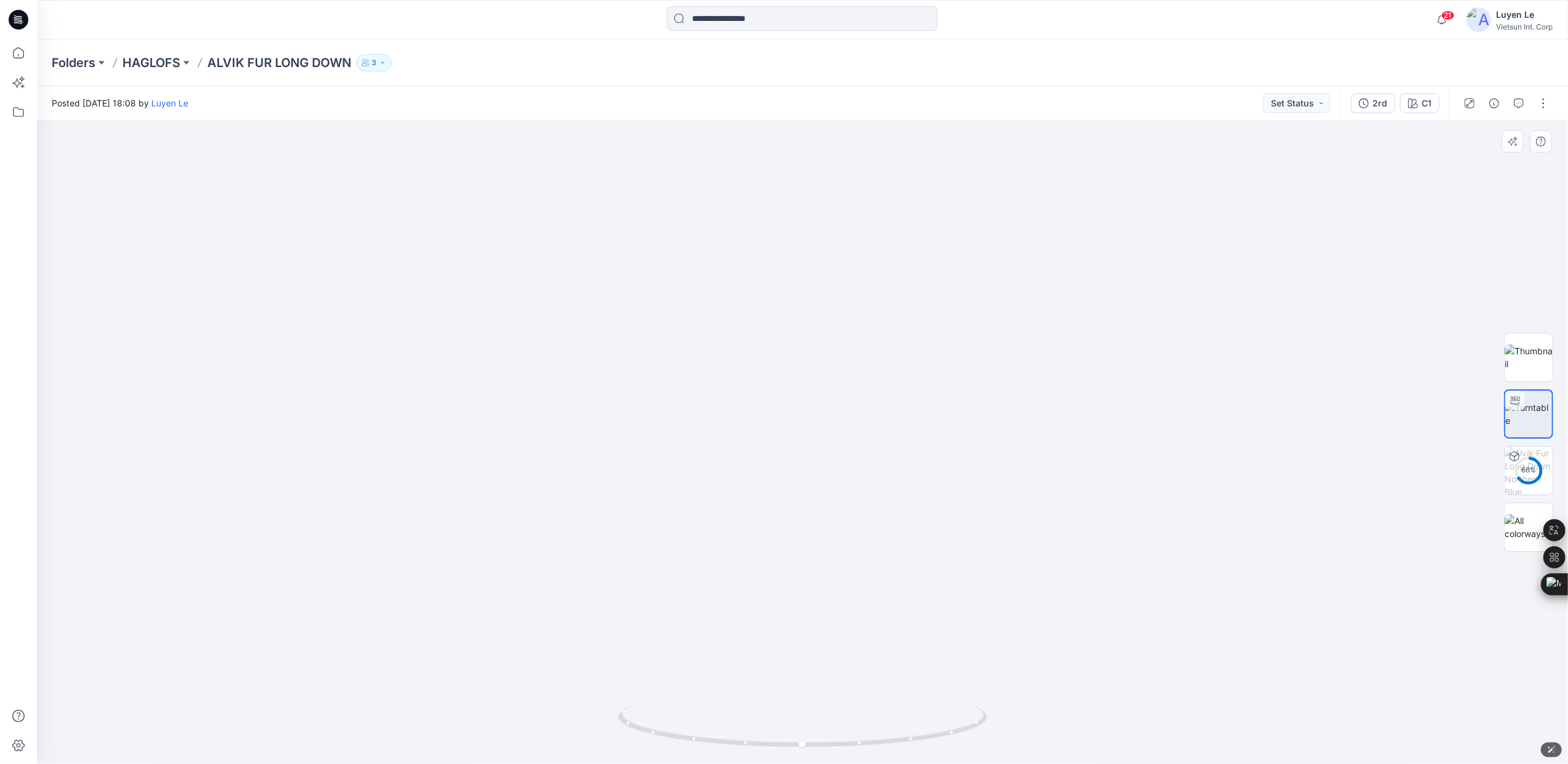
drag, startPoint x: 961, startPoint y: 470, endPoint x: 958, endPoint y: 612, distance: 142.0
drag, startPoint x: 889, startPoint y: 579, endPoint x: 859, endPoint y: 355, distance: 226.0
drag, startPoint x: 764, startPoint y: 407, endPoint x: 771, endPoint y: 669, distance: 262.1
drag, startPoint x: 865, startPoint y: 355, endPoint x: 855, endPoint y: 540, distance: 185.3
drag, startPoint x: 870, startPoint y: 599, endPoint x: 859, endPoint y: 434, distance: 165.4
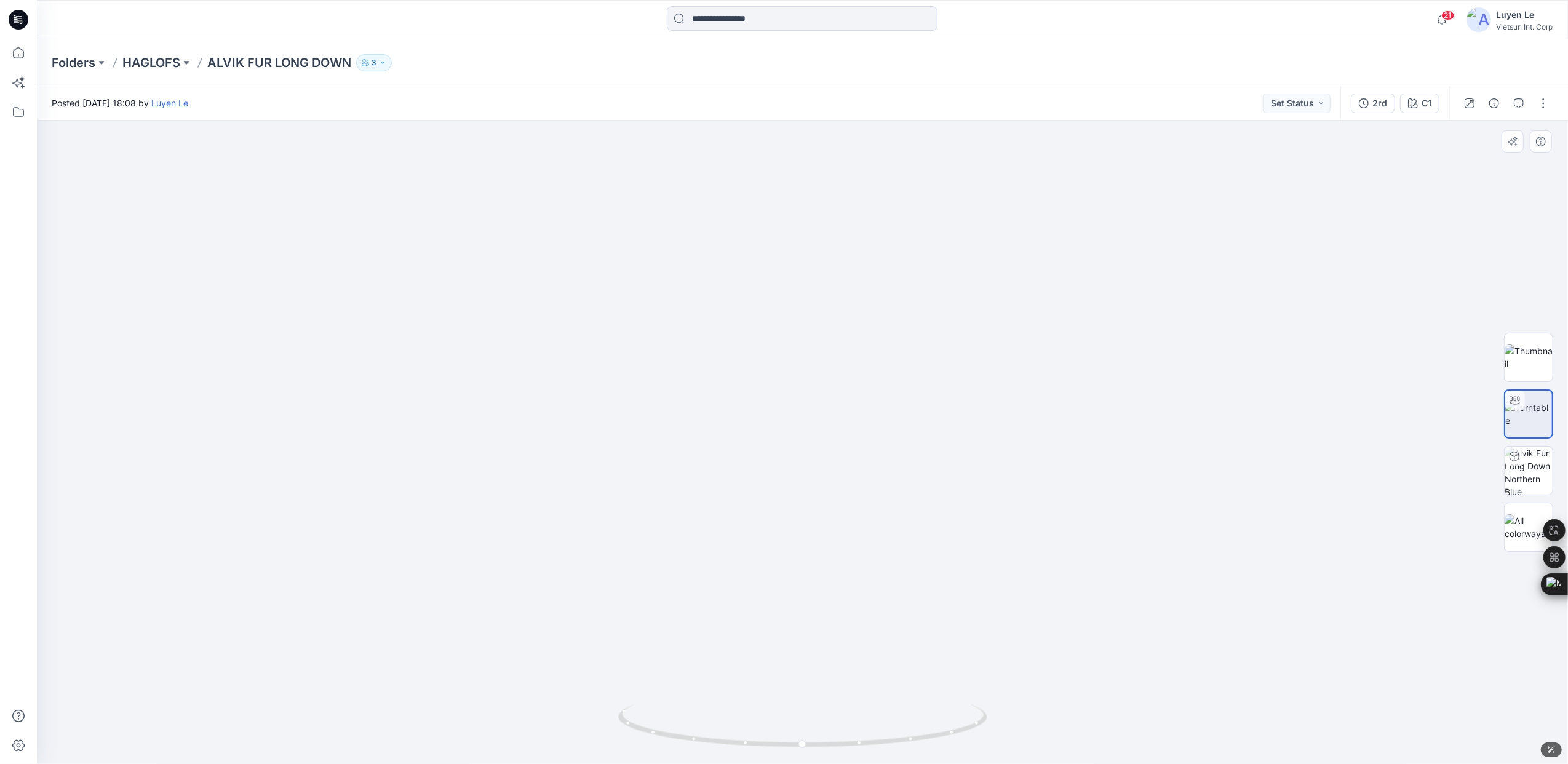
drag, startPoint x: 877, startPoint y: 546, endPoint x: 876, endPoint y: 684, distance: 138.0
click at [163, 67] on p "HAGLOFS" at bounding box center [151, 63] width 58 height 17
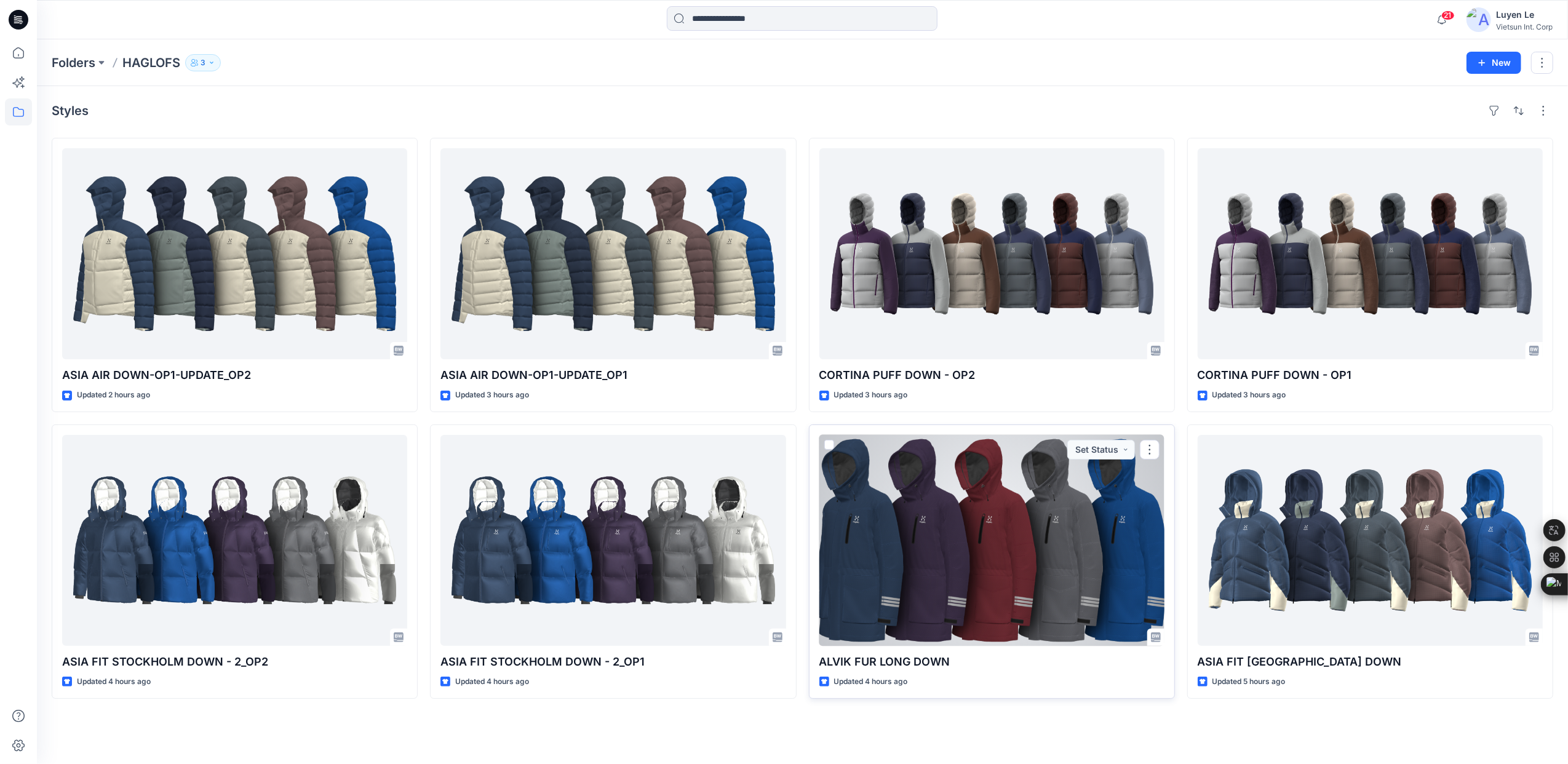
click at [1060, 518] on div at bounding box center [992, 539] width 345 height 211
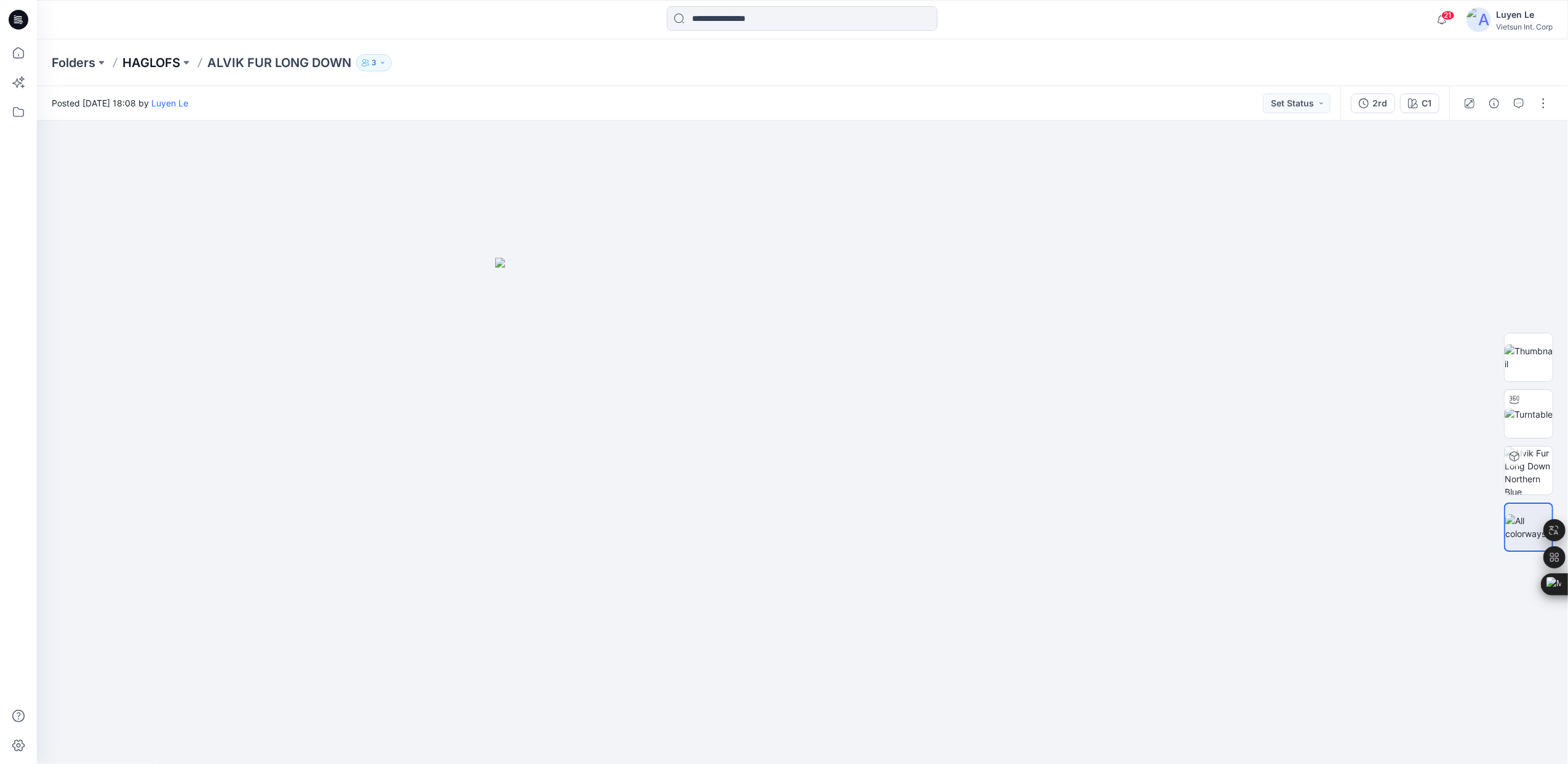
click at [160, 62] on p "HAGLOFS" at bounding box center [151, 63] width 58 height 17
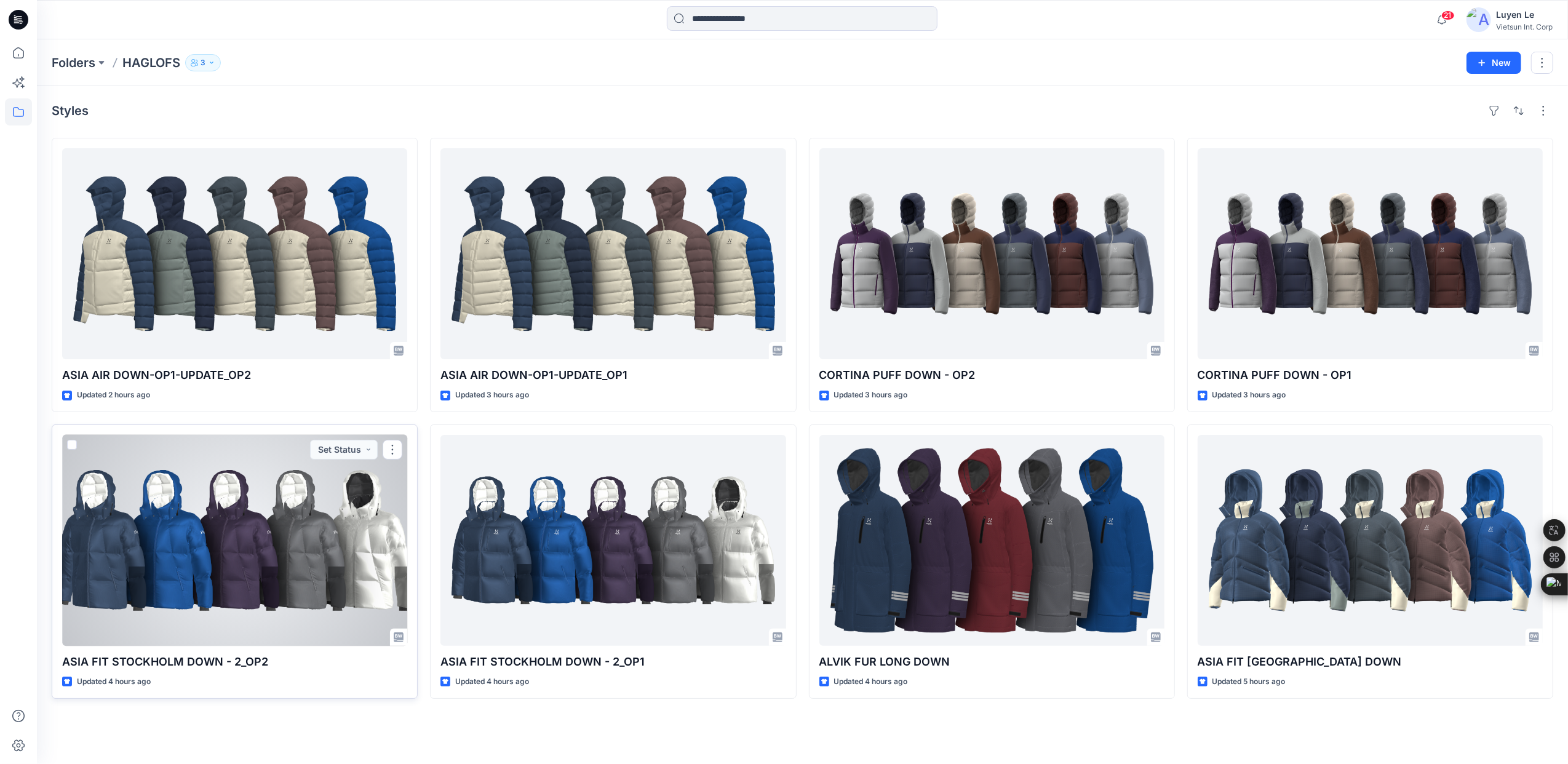
click at [259, 524] on div at bounding box center [235, 539] width 345 height 211
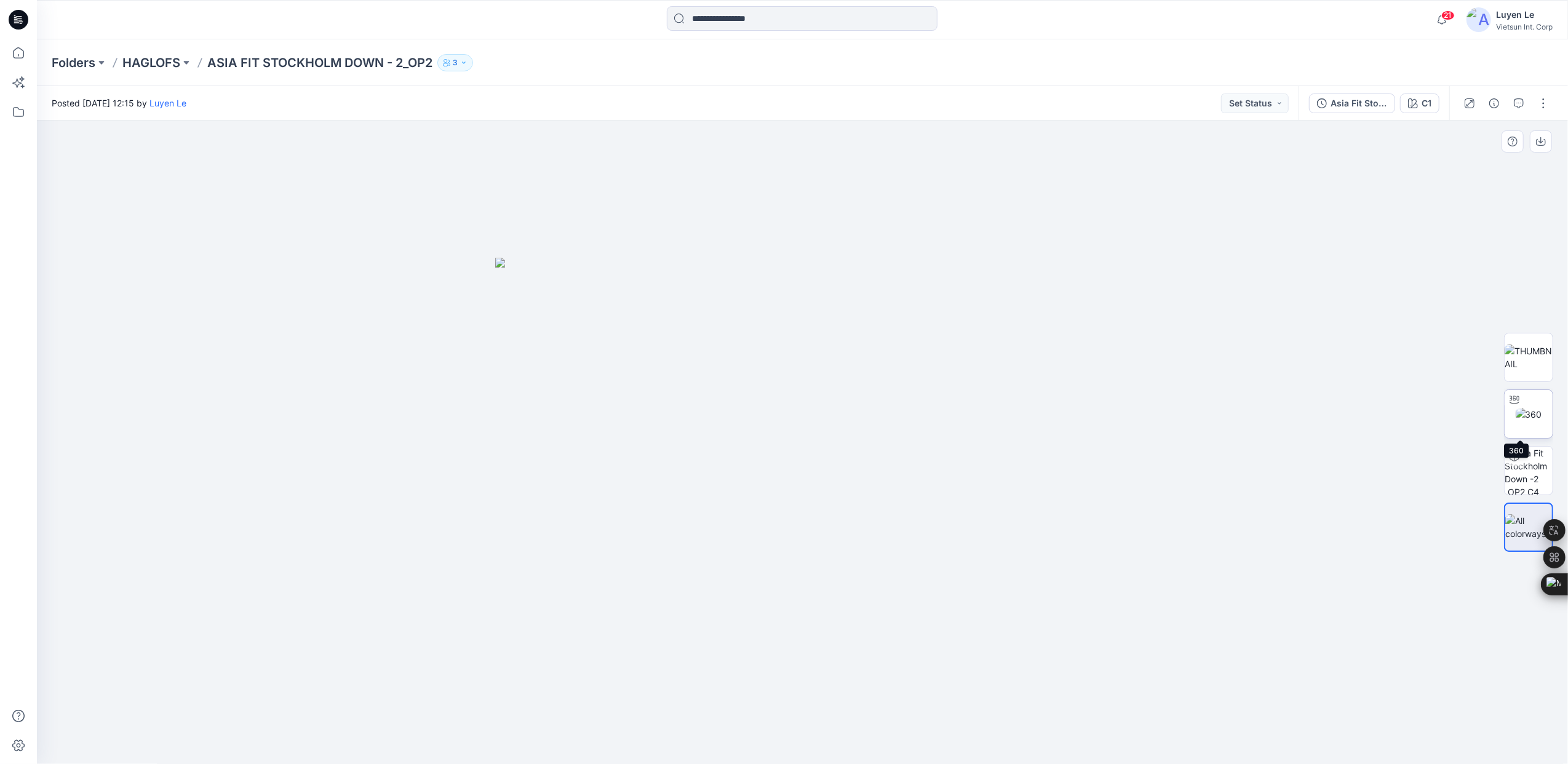
click at [1527, 415] on img at bounding box center [1529, 414] width 27 height 13
